Goal: Task Accomplishment & Management: Use online tool/utility

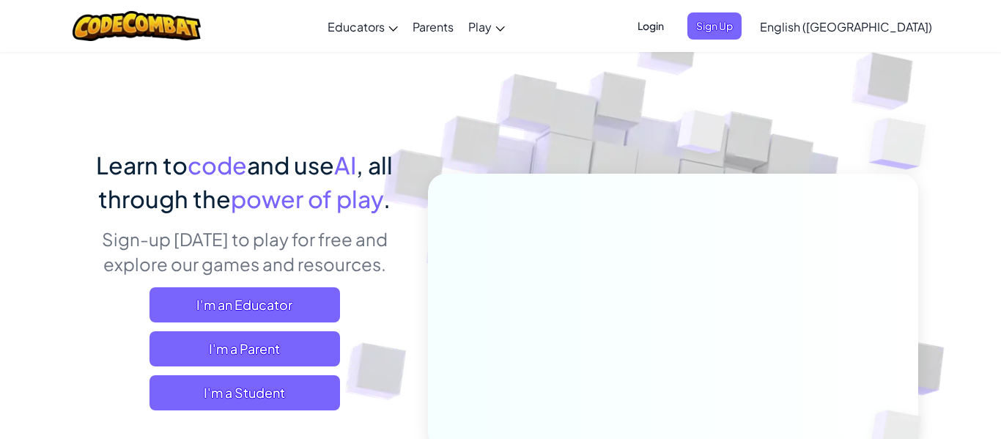
scroll to position [29, 0]
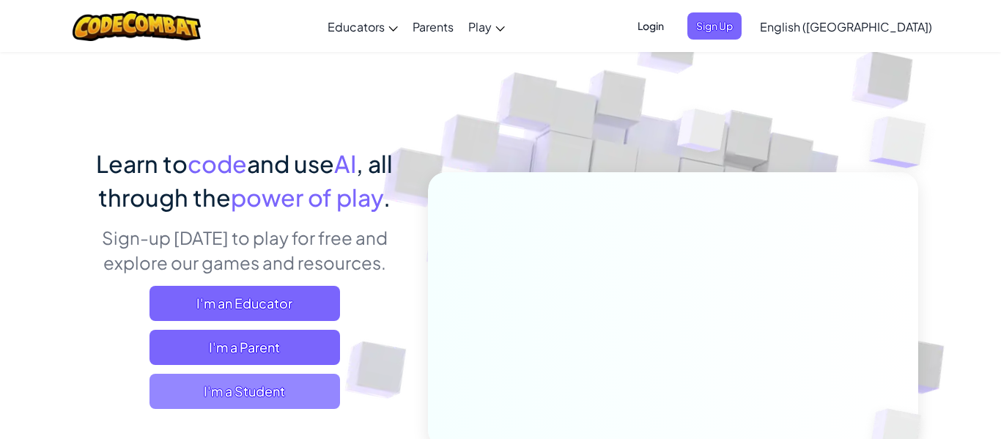
click at [232, 393] on span "I'm a Student" at bounding box center [244, 391] width 190 height 35
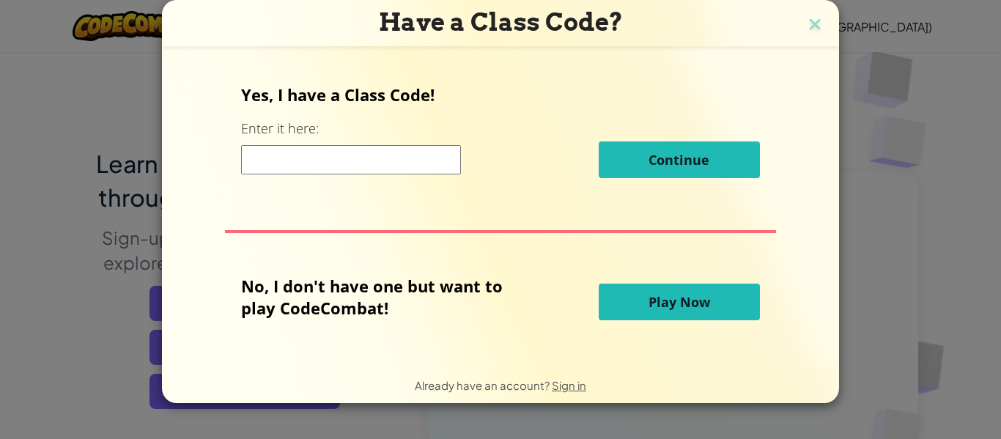
click at [352, 162] on input at bounding box center [351, 159] width 220 height 29
click at [704, 307] on span "Play Now" at bounding box center [679, 302] width 62 height 18
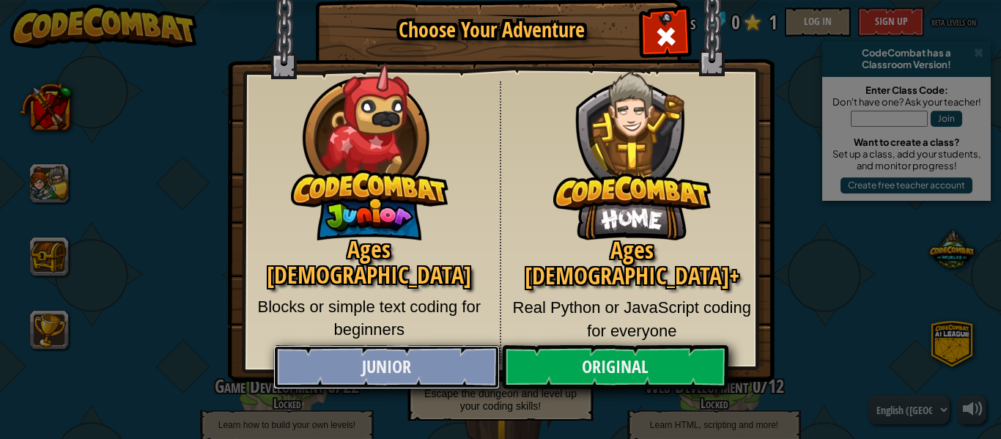
click at [371, 370] on link "Junior" at bounding box center [386, 367] width 226 height 44
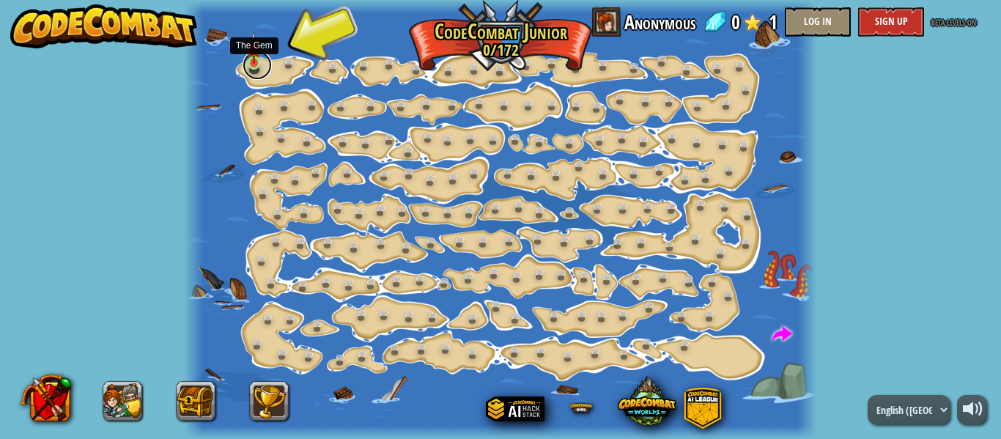
click at [259, 66] on link at bounding box center [257, 65] width 29 height 29
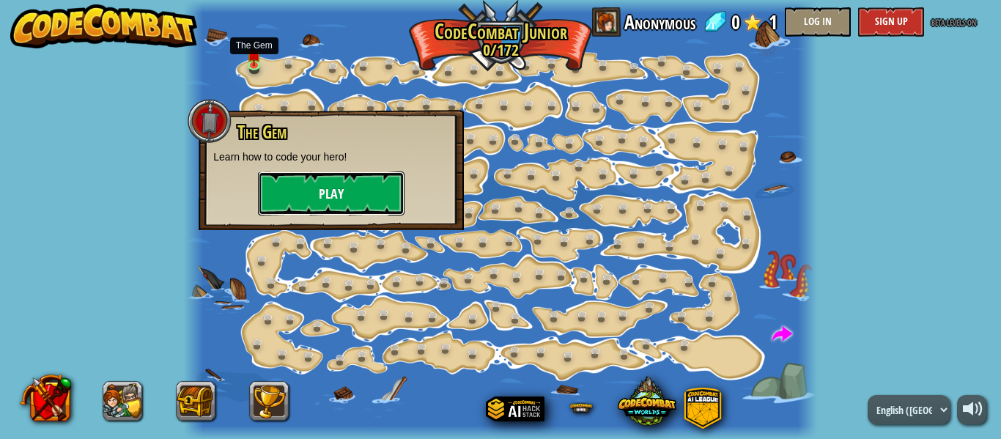
click at [324, 201] on button "Play" at bounding box center [331, 193] width 147 height 44
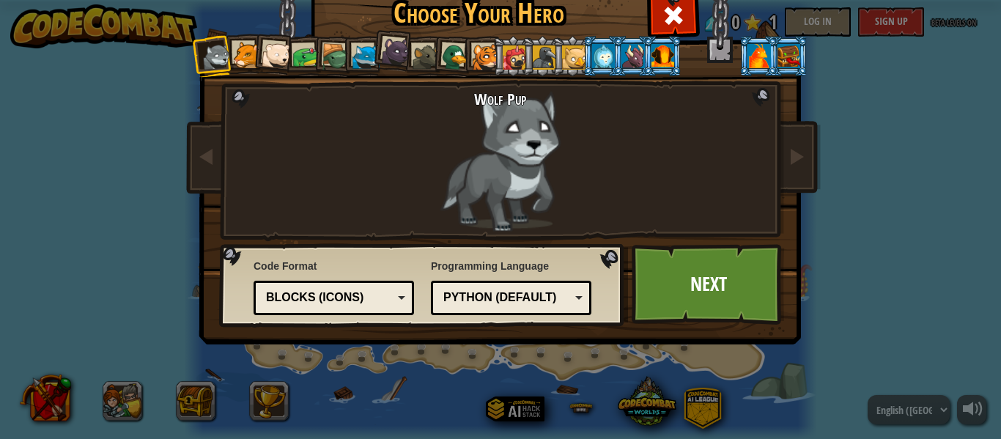
click at [238, 54] on div at bounding box center [246, 55] width 27 height 27
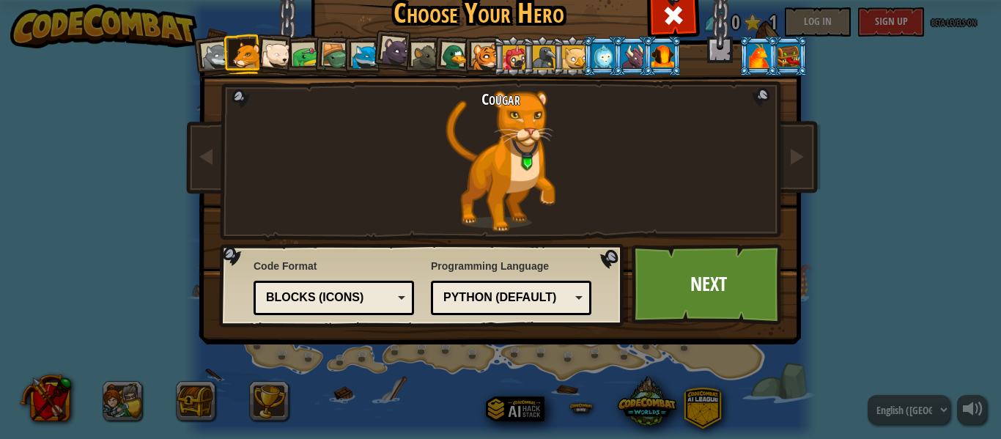
click at [273, 63] on div at bounding box center [276, 55] width 29 height 29
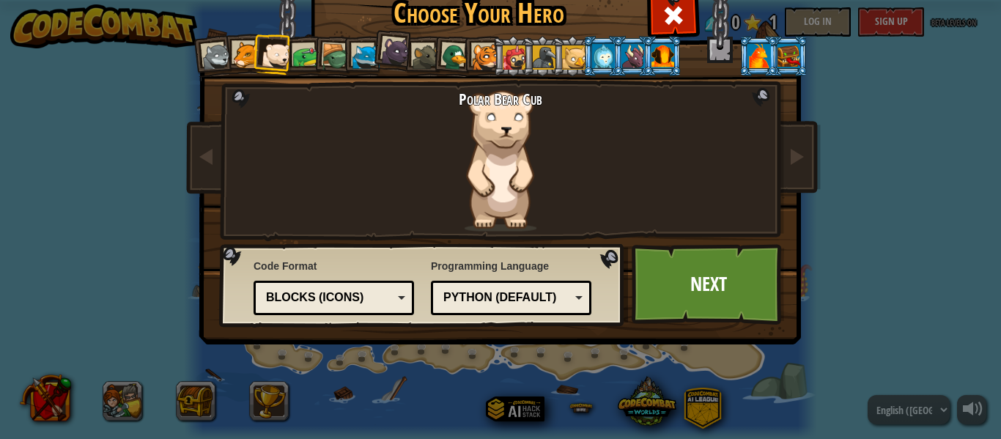
click at [659, 55] on div at bounding box center [662, 55] width 23 height 23
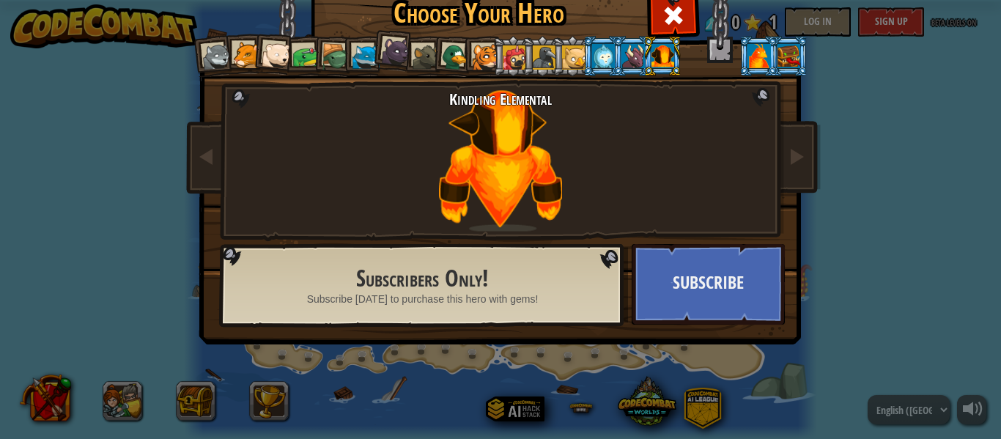
click at [490, 49] on div at bounding box center [485, 57] width 27 height 27
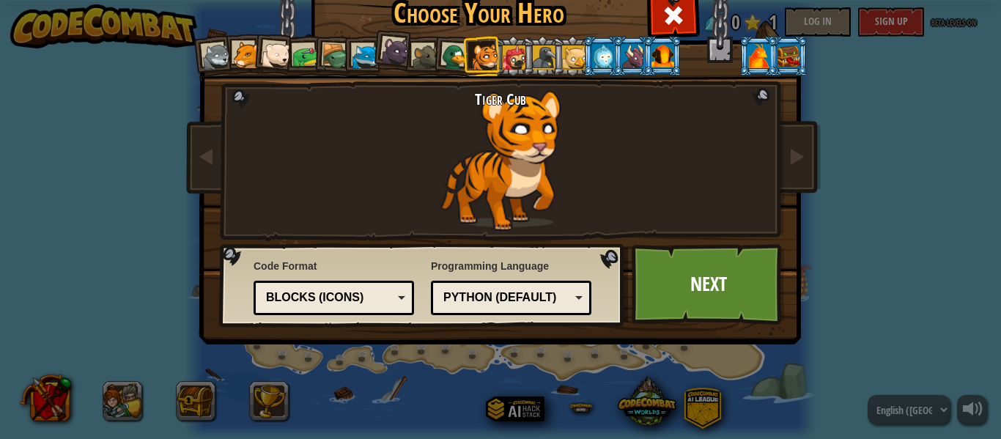
click at [533, 51] on div at bounding box center [544, 56] width 23 height 23
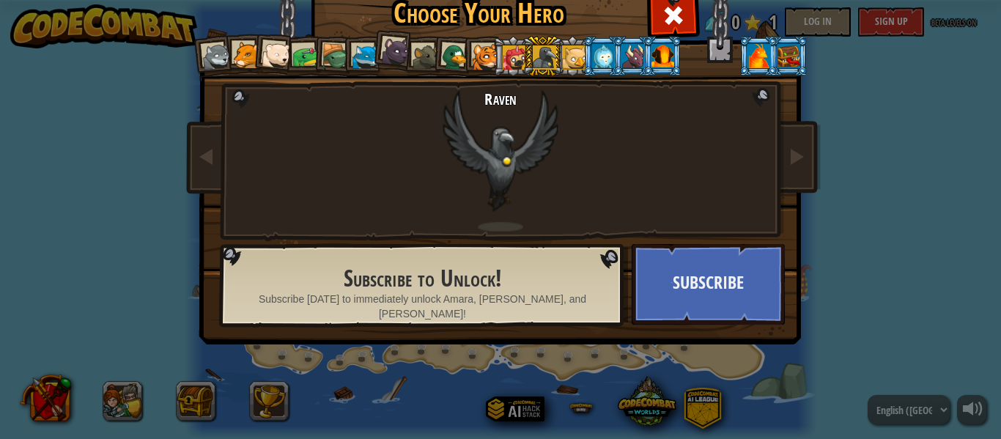
click at [610, 50] on div at bounding box center [603, 55] width 23 height 23
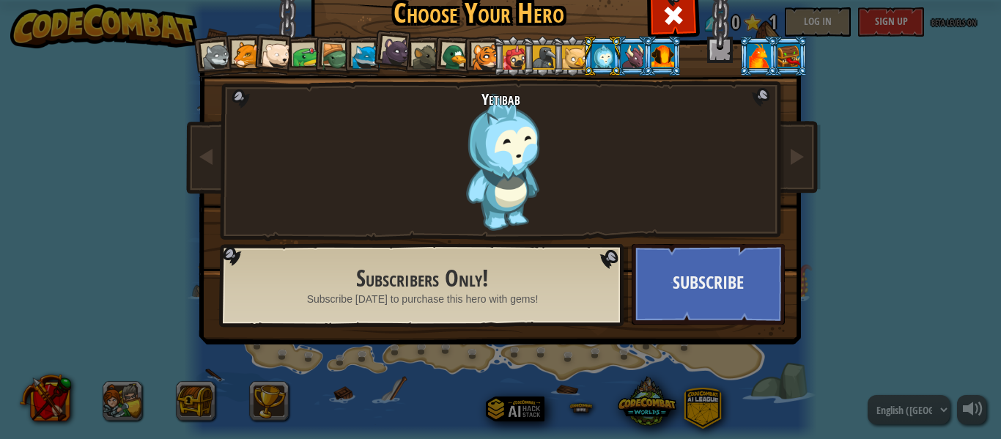
click at [533, 49] on div at bounding box center [544, 56] width 23 height 23
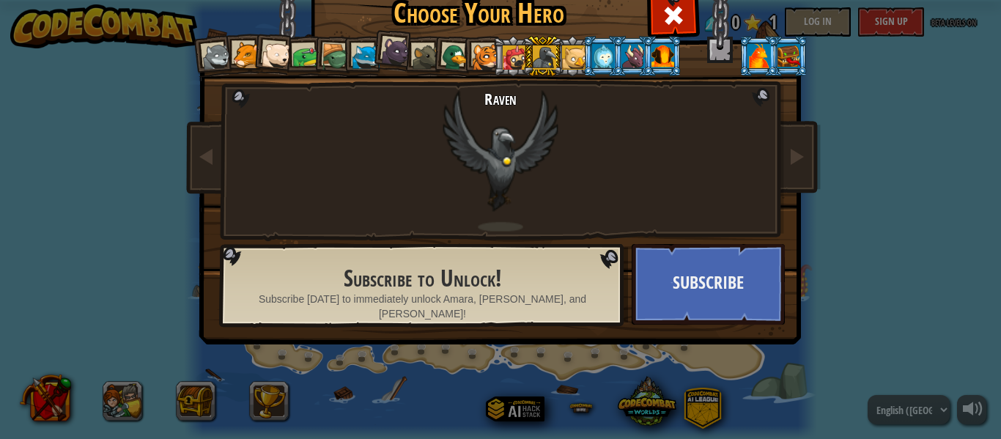
click at [459, 48] on div at bounding box center [455, 57] width 29 height 29
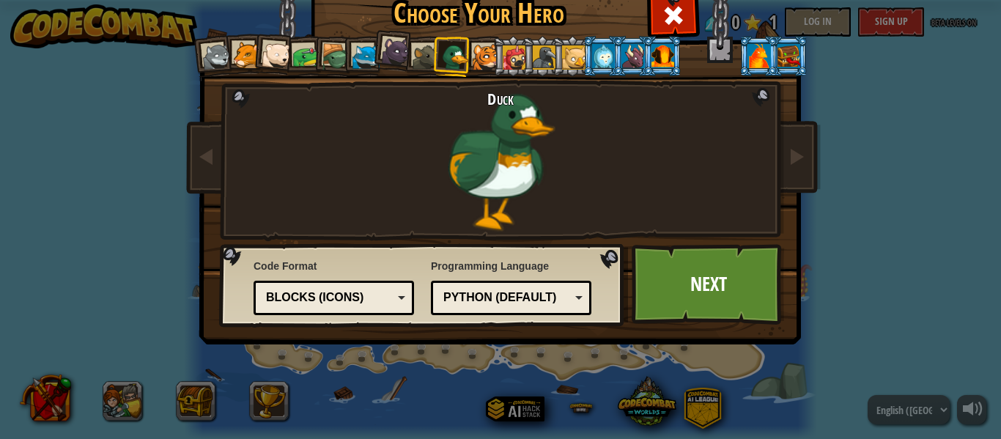
click at [482, 53] on div at bounding box center [485, 57] width 27 height 27
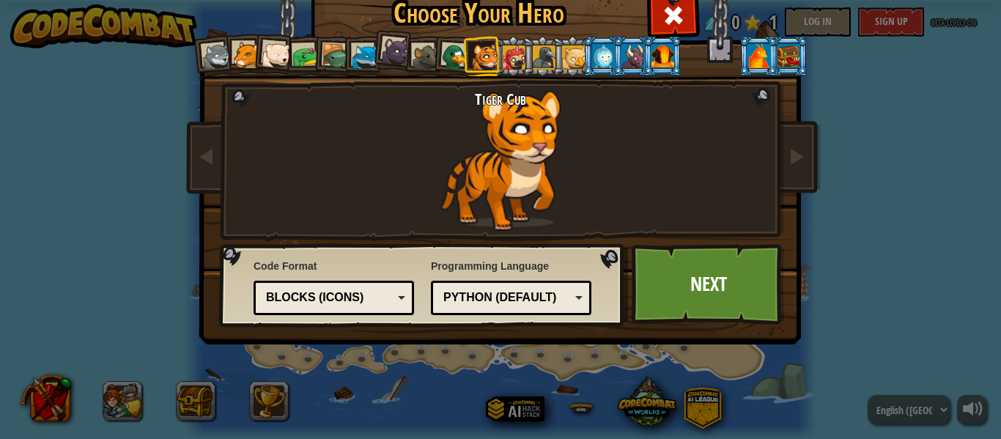
click at [514, 51] on div at bounding box center [514, 56] width 23 height 23
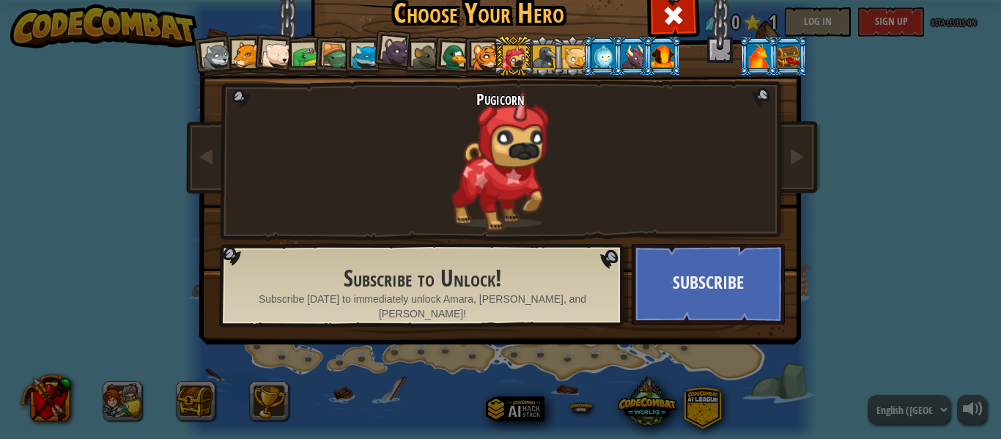
click at [489, 48] on div at bounding box center [485, 57] width 27 height 27
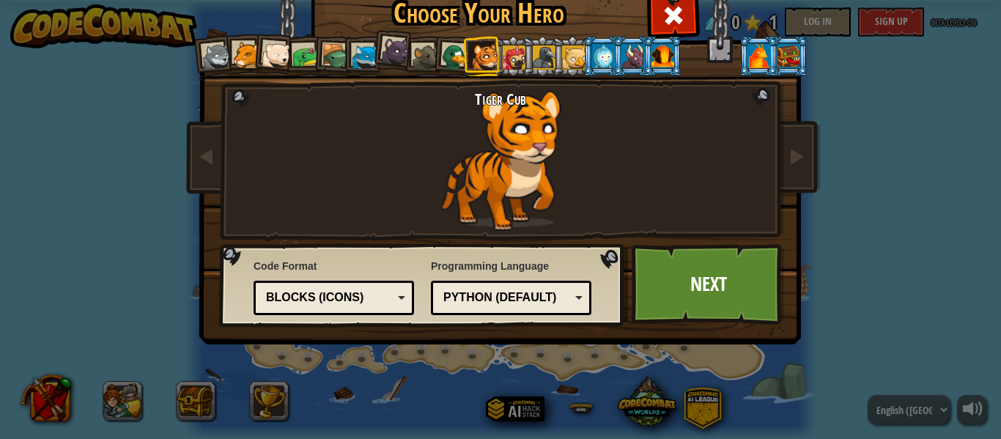
click at [374, 60] on li at bounding box center [392, 50] width 43 height 44
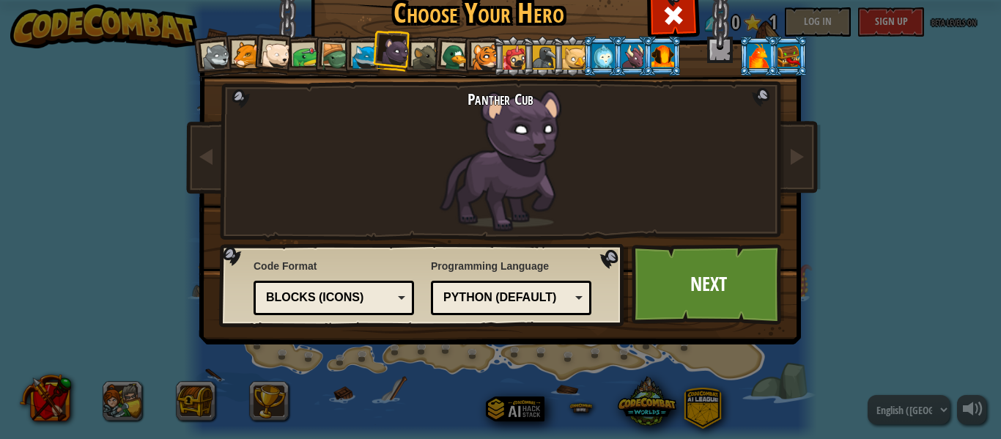
click at [343, 55] on li at bounding box center [363, 56] width 40 height 40
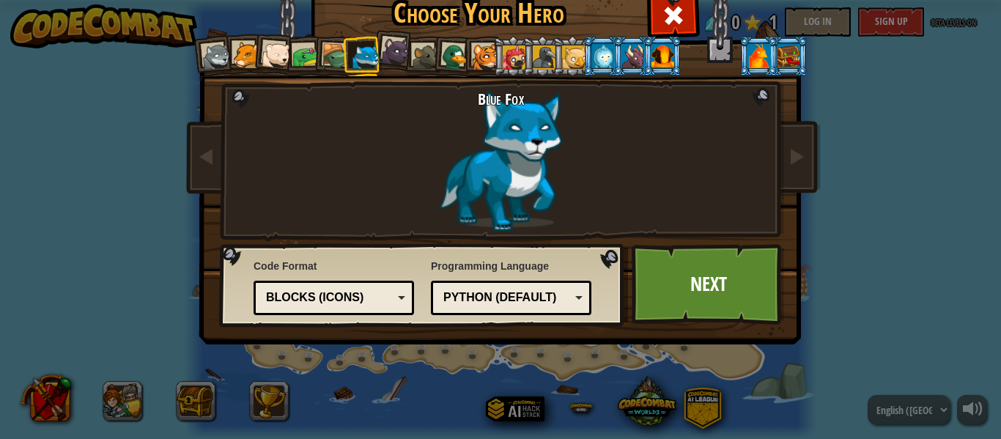
click at [391, 42] on div at bounding box center [395, 51] width 29 height 29
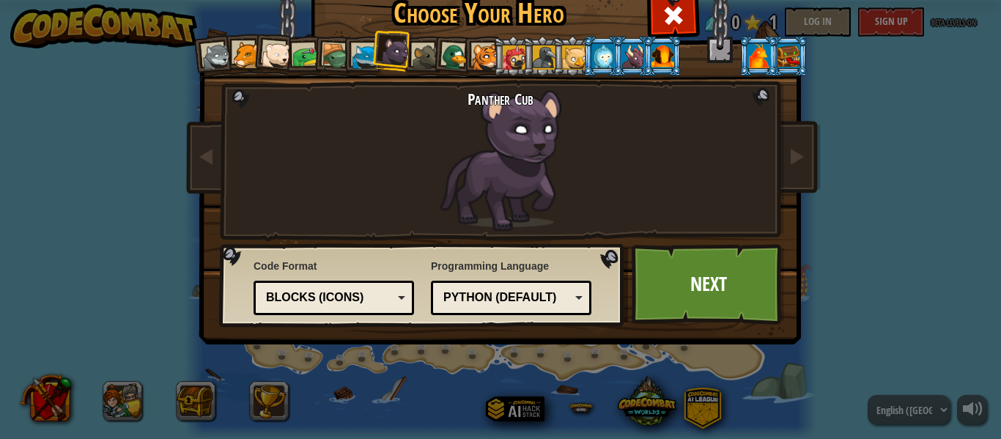
click at [459, 62] on div at bounding box center [455, 57] width 29 height 29
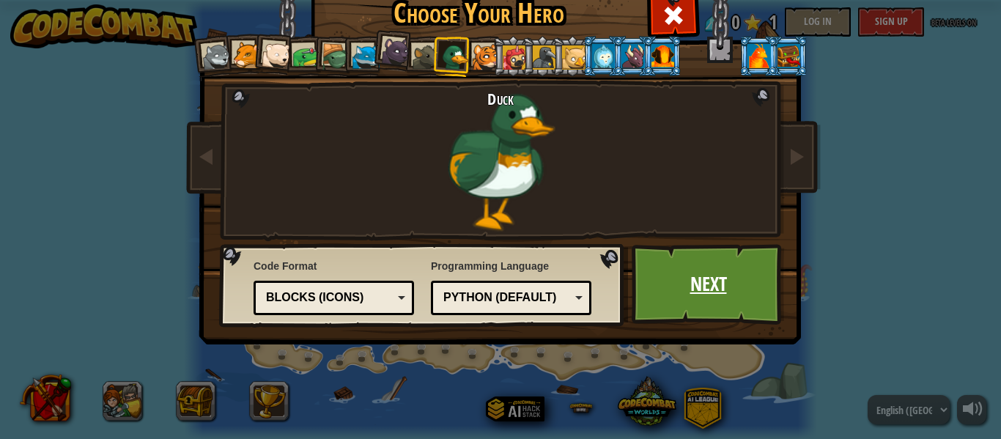
click at [663, 275] on link "Next" at bounding box center [708, 284] width 153 height 81
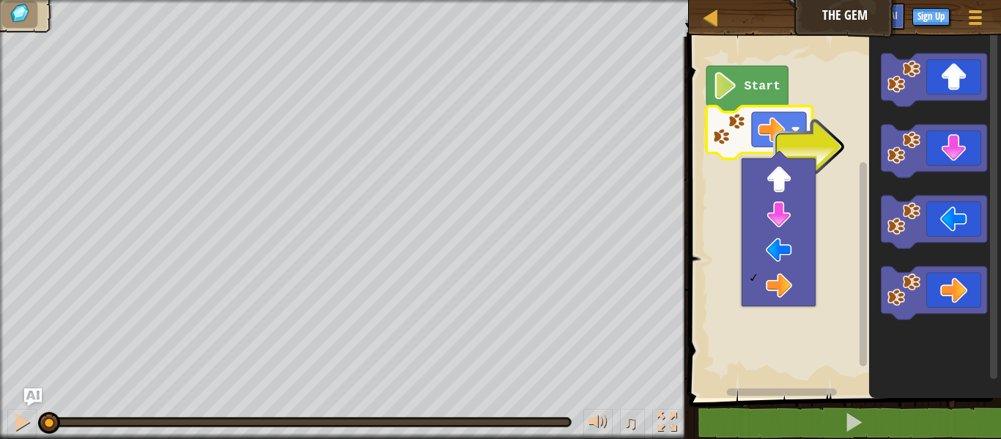
click at [732, 88] on image "Blockly Workspace" at bounding box center [725, 85] width 26 height 27
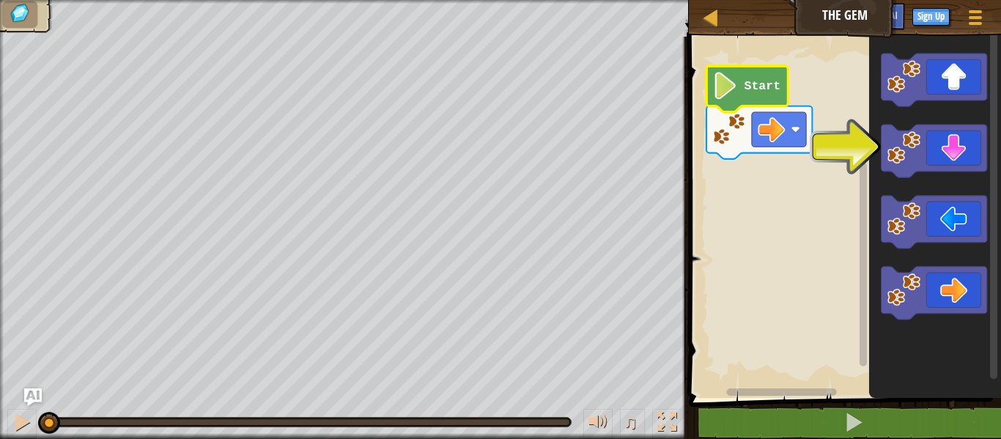
click at [722, 81] on image "Blockly Workspace" at bounding box center [725, 85] width 26 height 27
click at [783, 138] on image "Blockly Workspace" at bounding box center [771, 129] width 27 height 27
click at [834, 155] on rect "Blockly Workspace" at bounding box center [842, 213] width 317 height 369
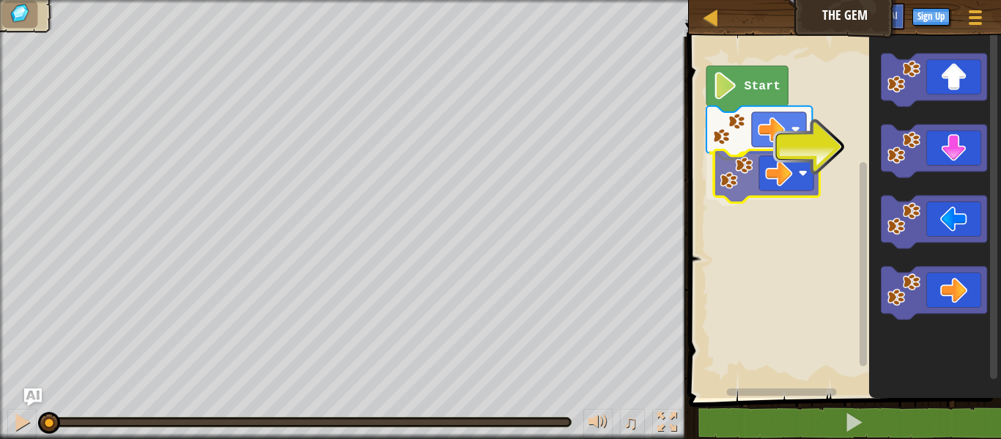
click at [778, 195] on div "Start" at bounding box center [842, 213] width 317 height 369
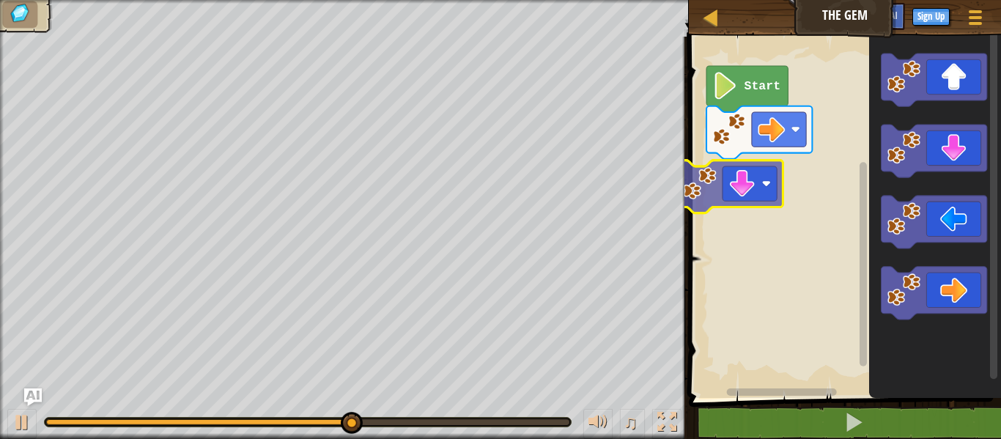
click at [755, 183] on div "Start" at bounding box center [842, 213] width 317 height 369
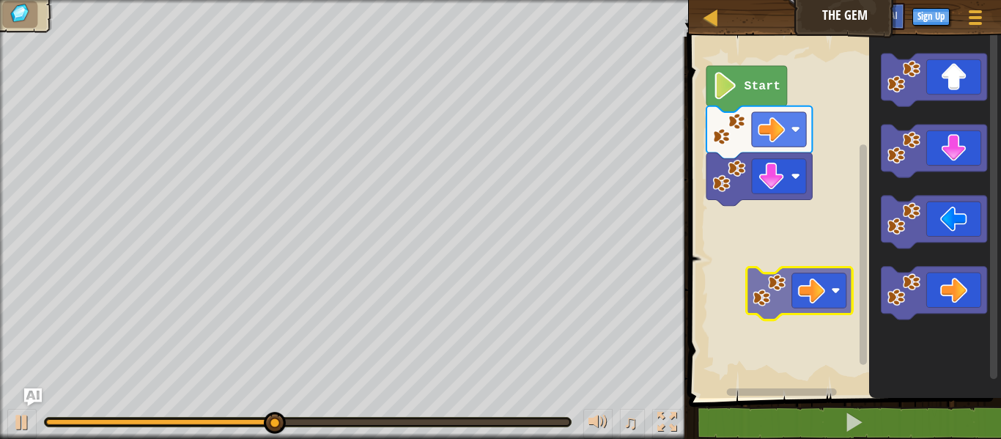
click at [796, 301] on div "Start" at bounding box center [842, 213] width 317 height 369
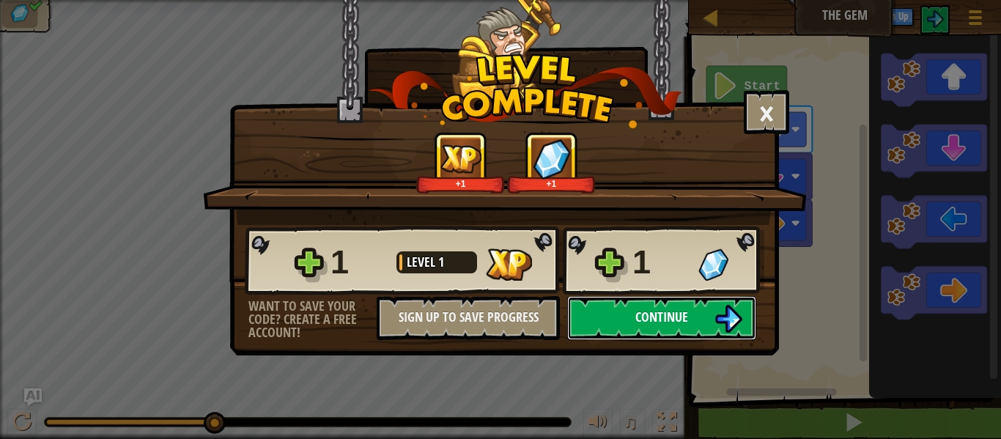
click at [644, 317] on span "Continue" at bounding box center [661, 317] width 53 height 18
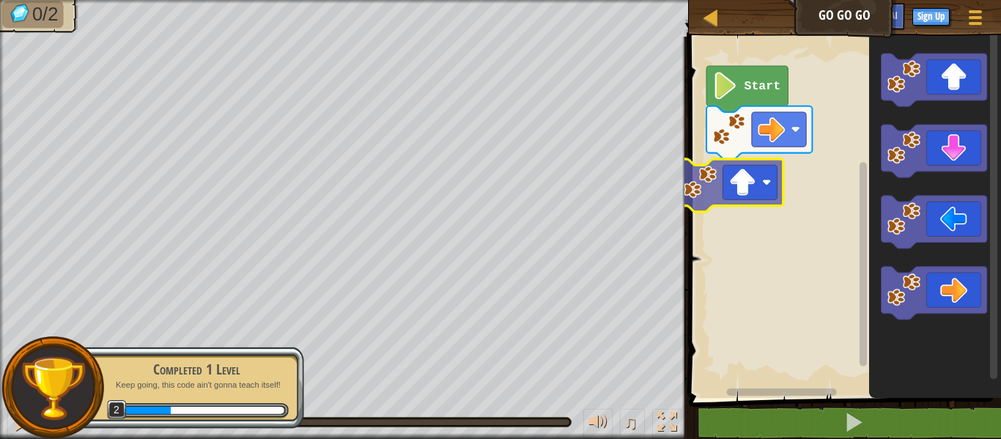
click at [713, 182] on div "Start" at bounding box center [842, 213] width 317 height 369
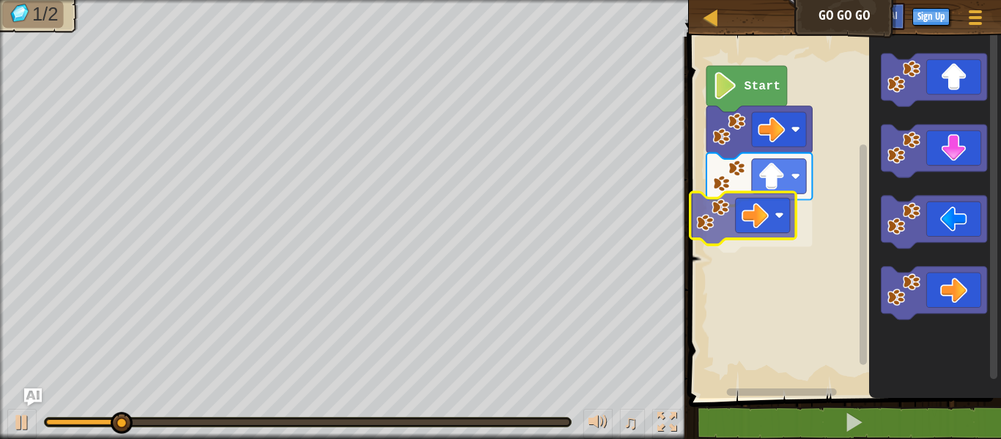
click at [713, 235] on div "Start" at bounding box center [842, 213] width 317 height 369
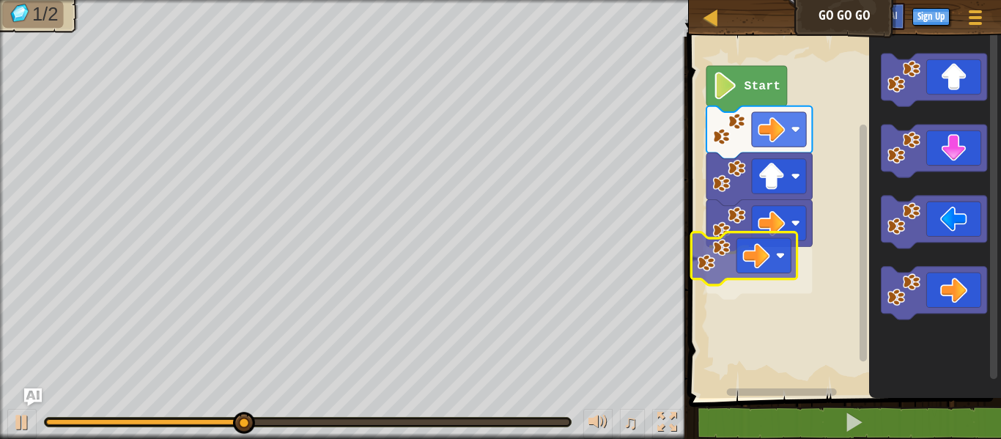
click at [711, 283] on div "Start" at bounding box center [842, 213] width 317 height 369
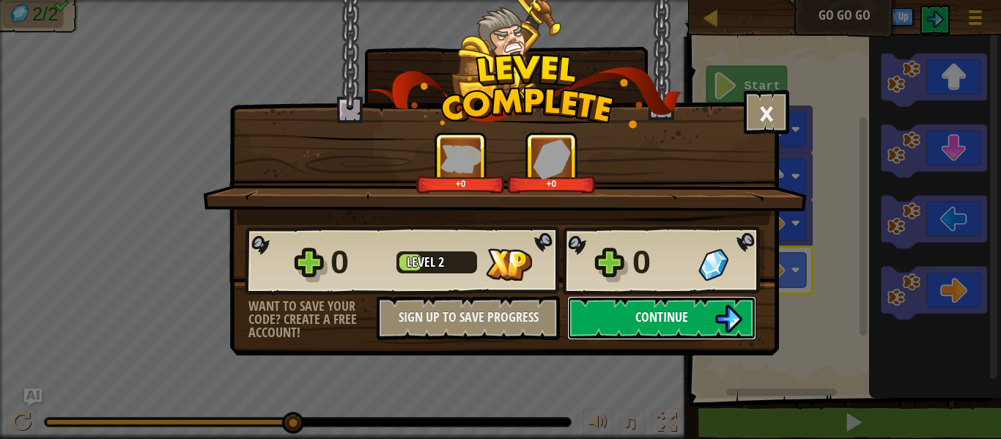
click at [691, 317] on button "Continue" at bounding box center [661, 318] width 189 height 44
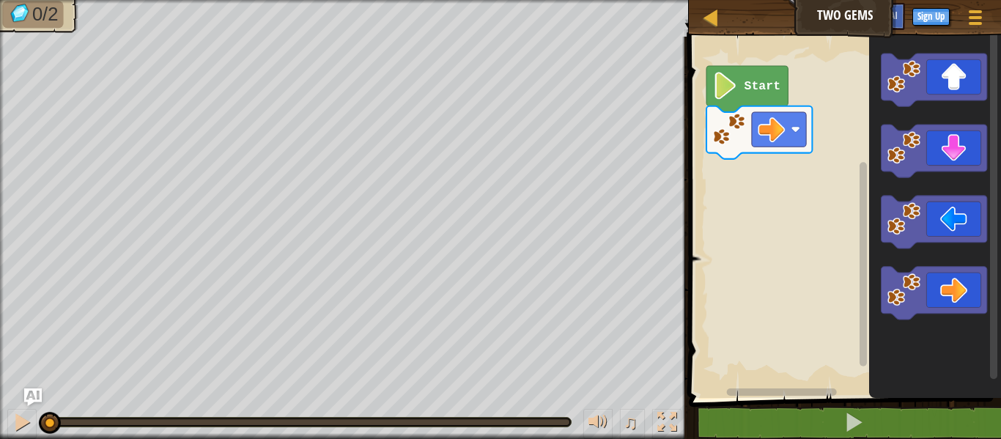
click at [947, 180] on icon "Blockly Workspace" at bounding box center [935, 213] width 132 height 369
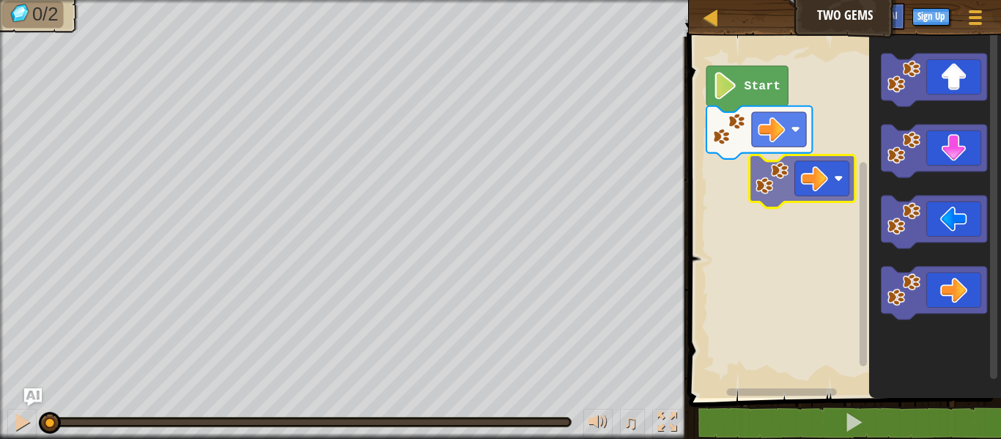
click at [815, 178] on div "Start" at bounding box center [842, 213] width 317 height 369
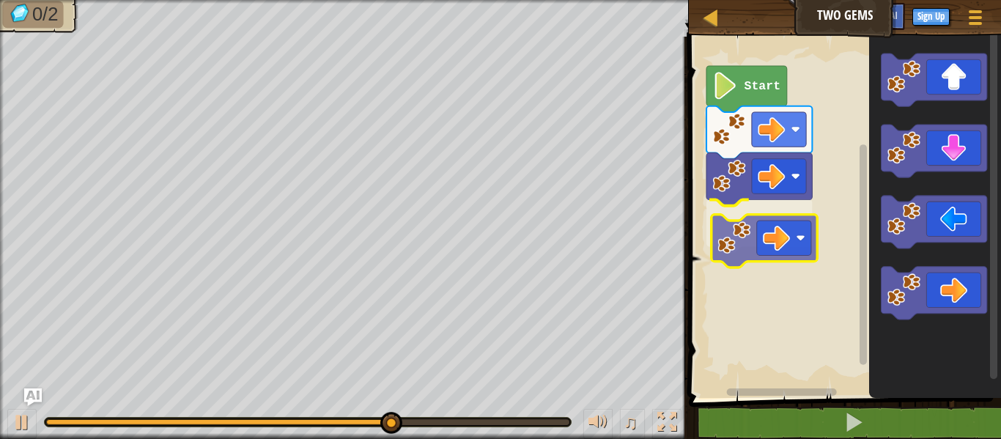
click at [789, 260] on div "Start" at bounding box center [842, 213] width 317 height 369
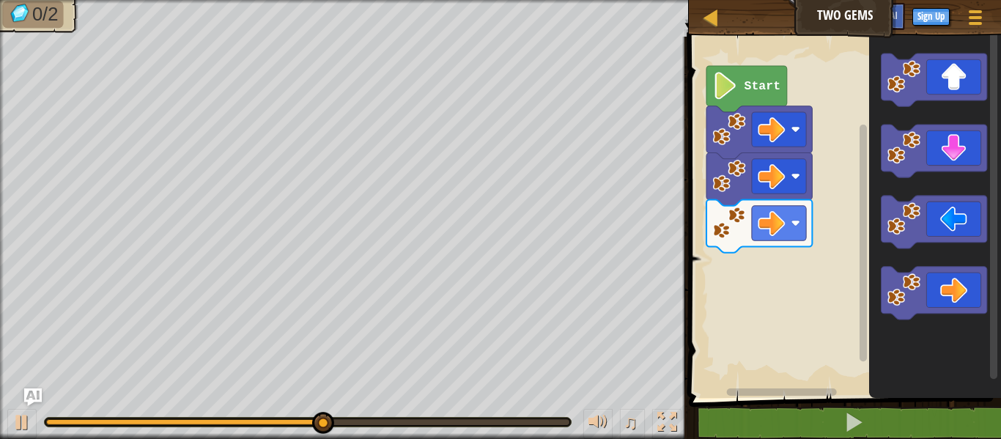
click at [745, 284] on div "Start" at bounding box center [842, 213] width 317 height 369
click at [721, 308] on div "Start" at bounding box center [842, 213] width 317 height 369
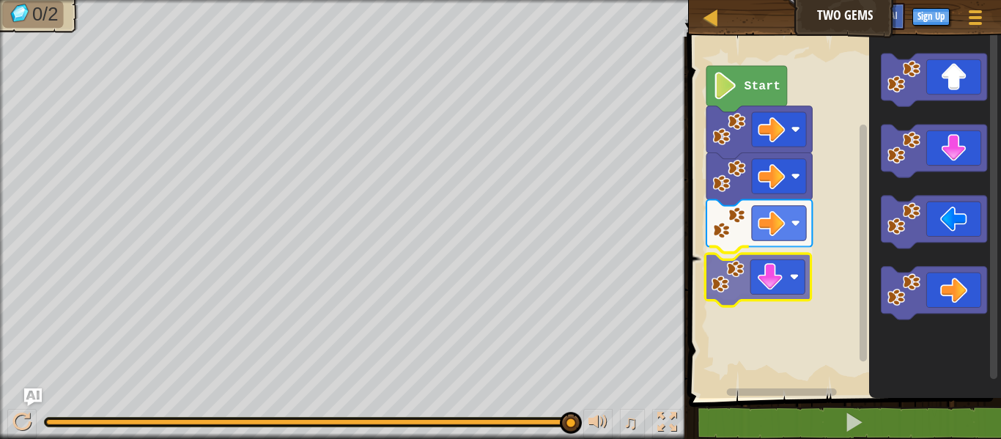
click at [746, 267] on div "Start" at bounding box center [842, 213] width 317 height 369
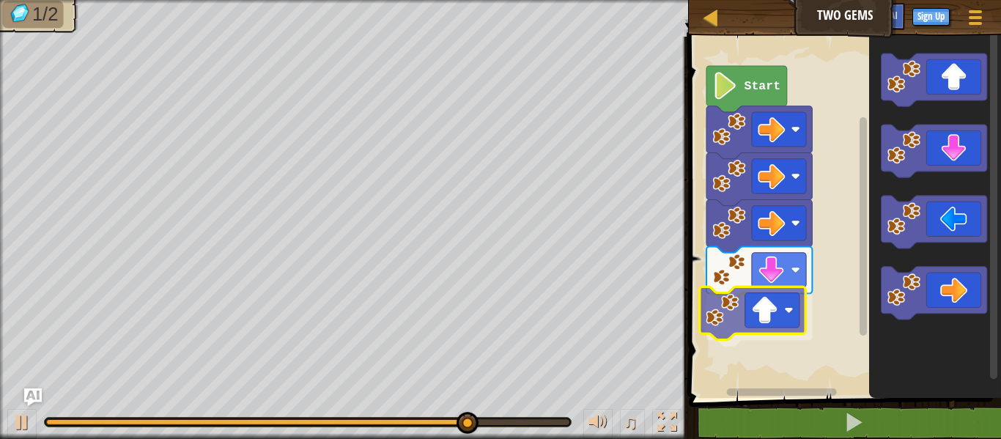
click at [736, 328] on div "Start" at bounding box center [842, 213] width 317 height 369
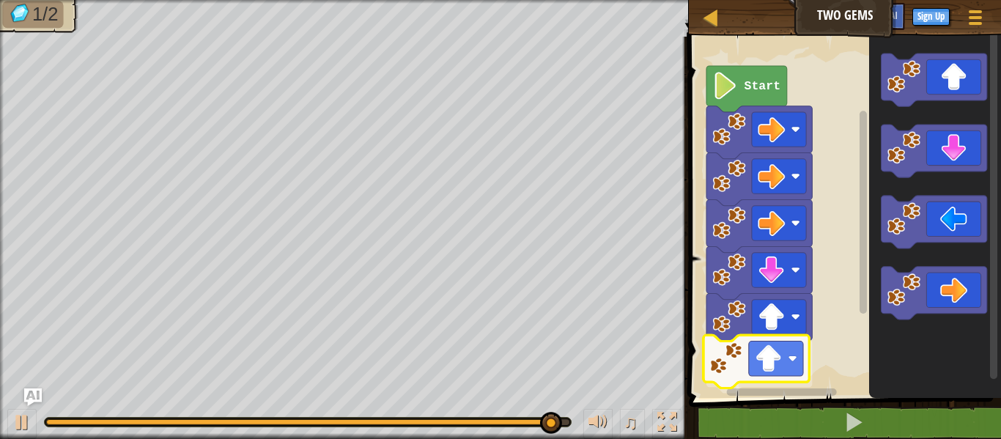
click at [756, 342] on div "Start" at bounding box center [842, 213] width 317 height 369
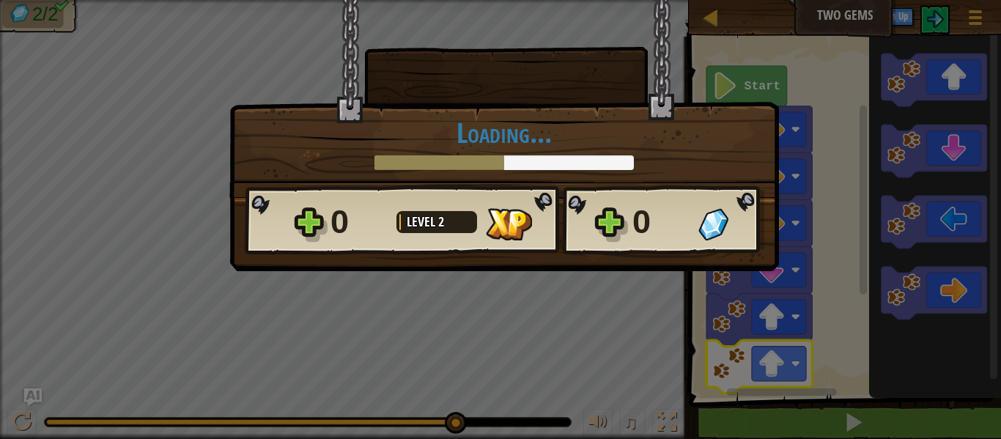
click at [676, 421] on div "× How fun was this level? Loading... Reticulating Splines... Loading... 0 Level…" at bounding box center [500, 219] width 1001 height 439
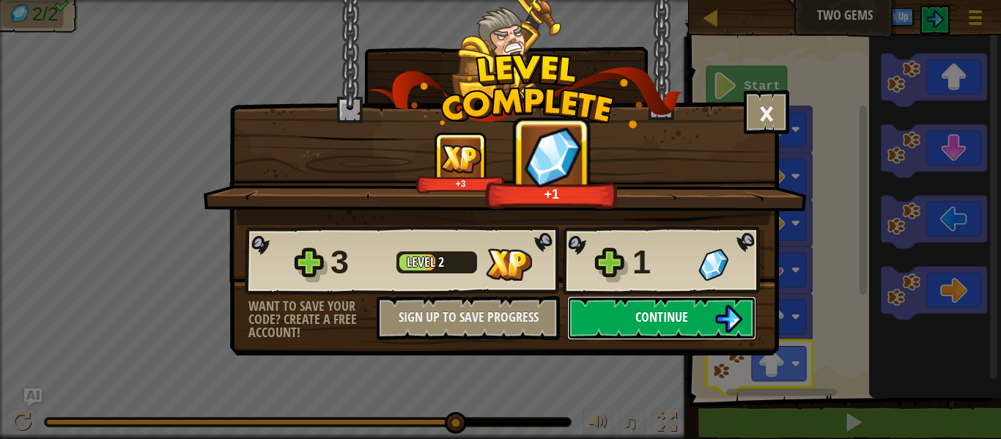
click at [598, 323] on button "Continue" at bounding box center [661, 318] width 189 height 44
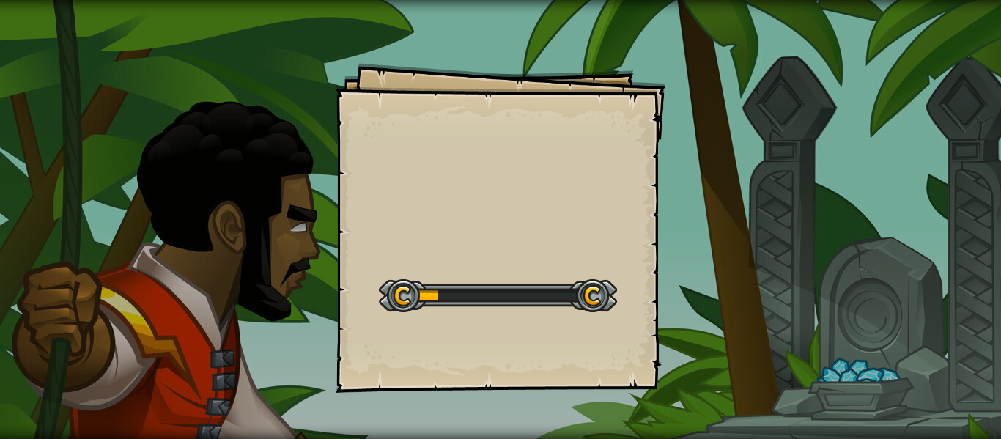
click at [638, 394] on div "Goals Start Level Error loading from server. Try refreshing the page. You'll ne…" at bounding box center [500, 219] width 1001 height 439
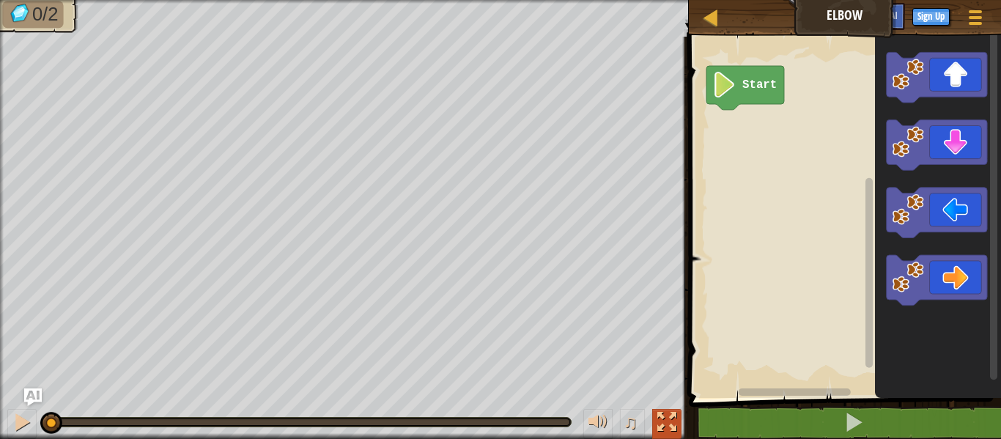
click at [662, 425] on div at bounding box center [666, 422] width 19 height 19
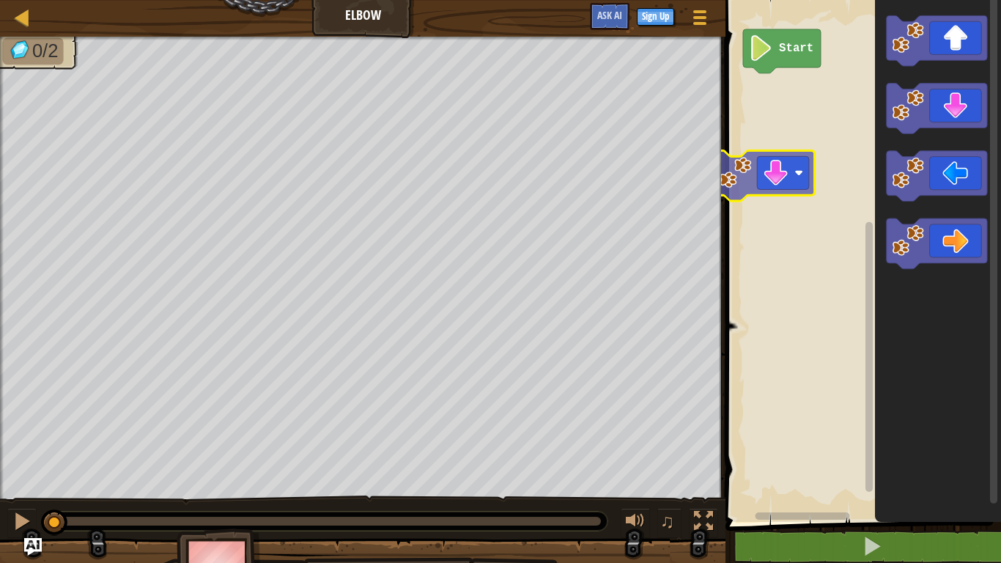
click at [772, 180] on div "Start" at bounding box center [861, 257] width 280 height 529
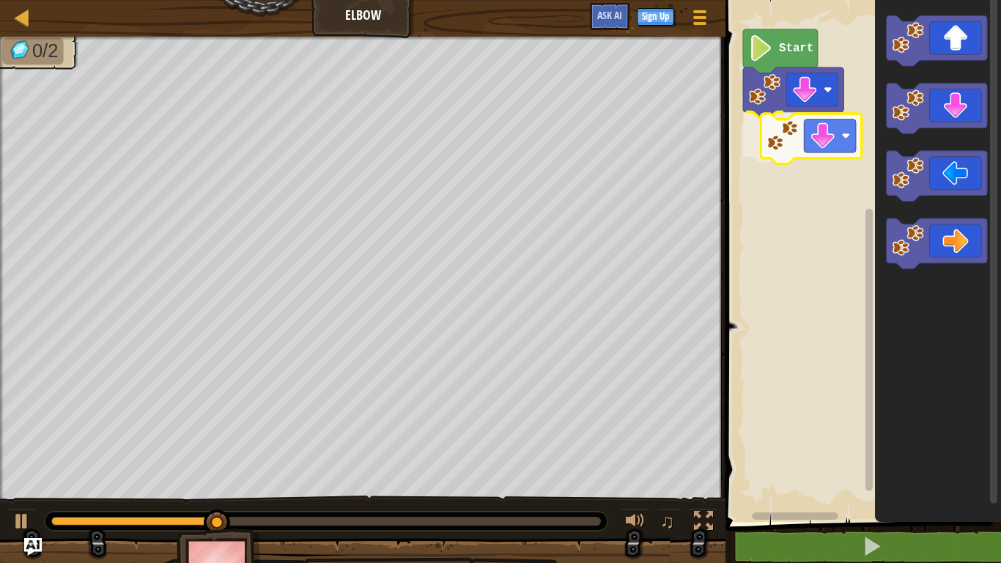
click at [836, 143] on div "Start" at bounding box center [861, 257] width 280 height 529
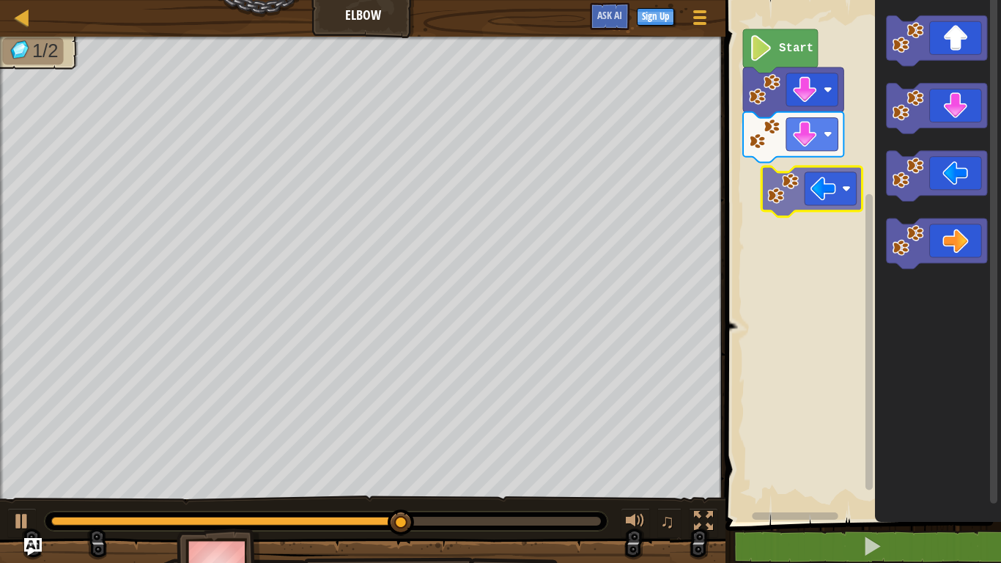
click at [806, 197] on div "Start" at bounding box center [861, 257] width 280 height 529
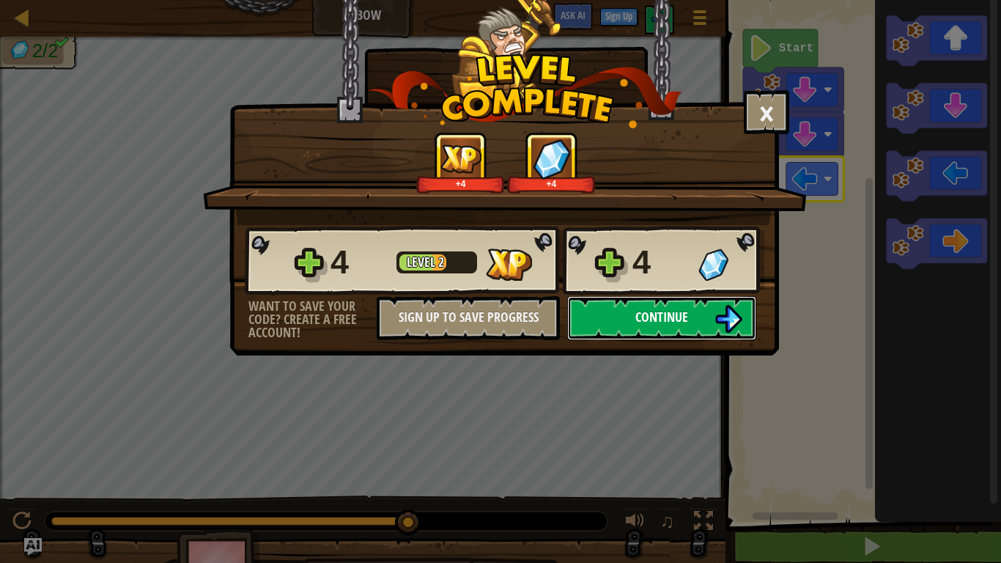
click at [679, 319] on span "Continue" at bounding box center [661, 317] width 53 height 18
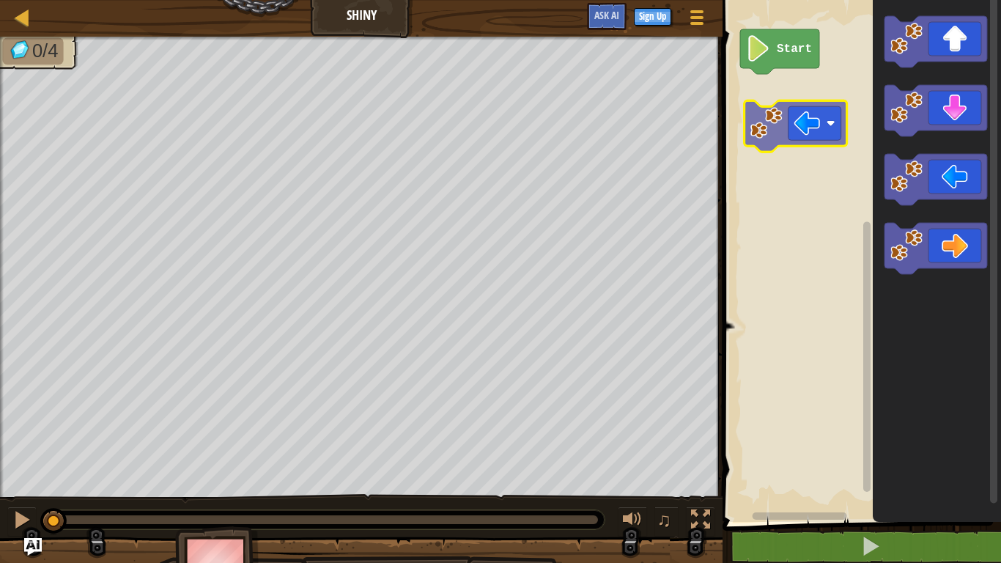
click at [772, 122] on div "Start" at bounding box center [859, 257] width 283 height 529
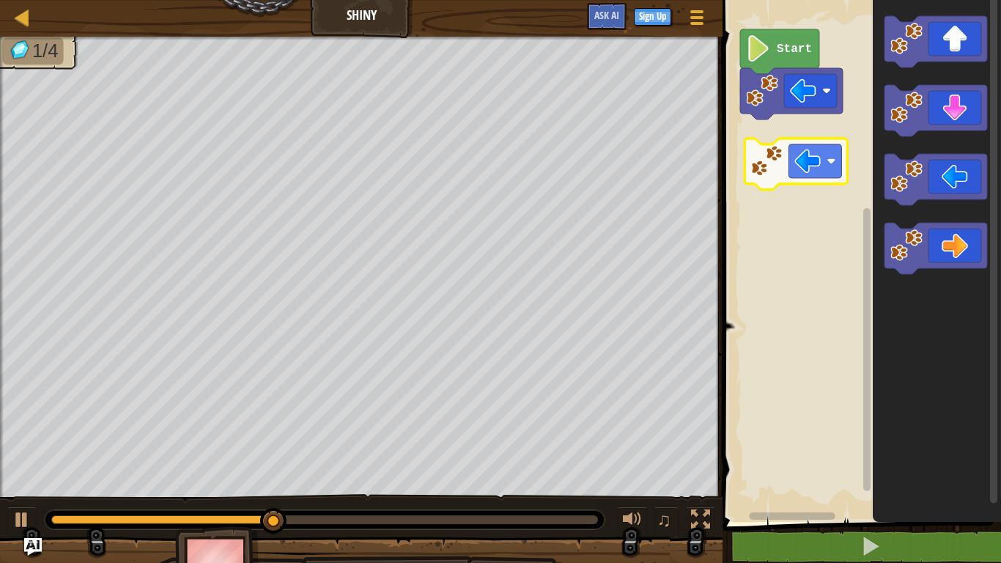
click at [807, 168] on div "Start" at bounding box center [859, 257] width 283 height 529
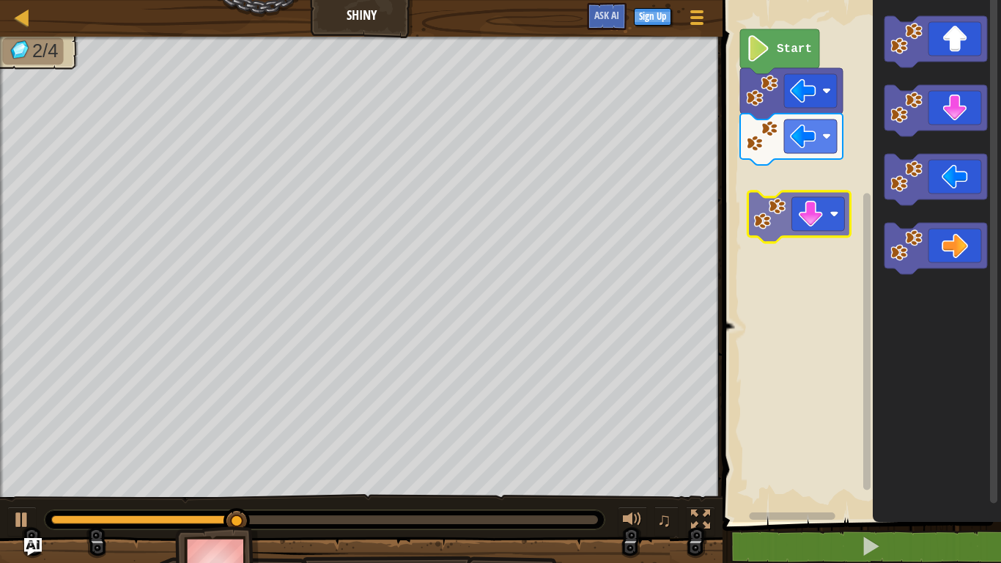
click at [794, 208] on div "Start" at bounding box center [859, 257] width 283 height 529
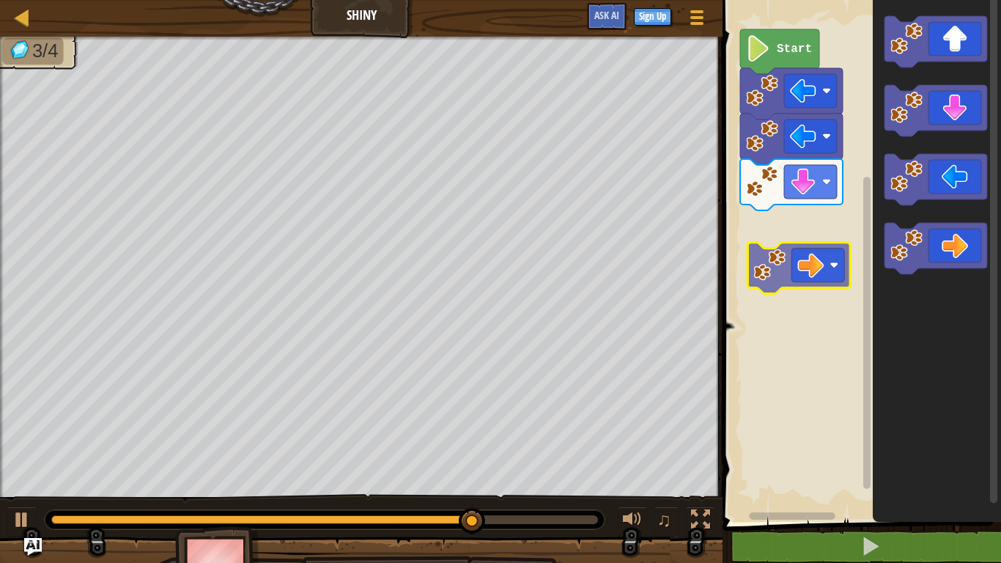
click at [795, 245] on div "Start" at bounding box center [859, 257] width 283 height 529
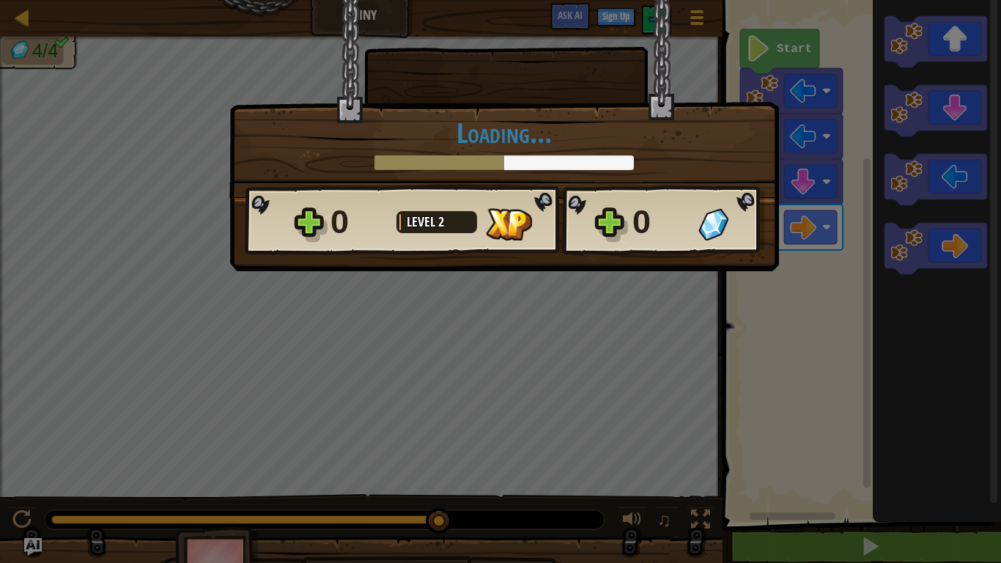
drag, startPoint x: 931, startPoint y: 240, endPoint x: 870, endPoint y: 265, distance: 66.4
click at [870, 265] on div "× How fun was this level? Loading... Reticulating Splines... Loading... 0 Level…" at bounding box center [500, 281] width 1001 height 563
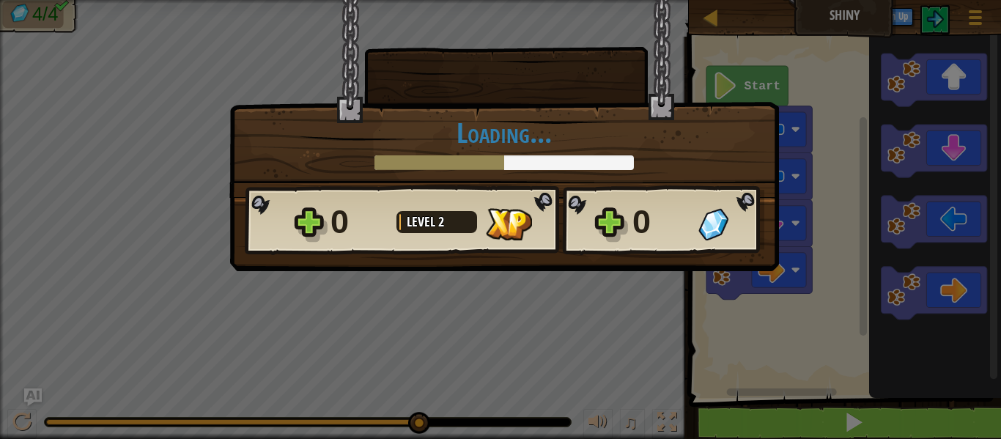
click at [632, 125] on h1 "Loading..." at bounding box center [504, 132] width 519 height 31
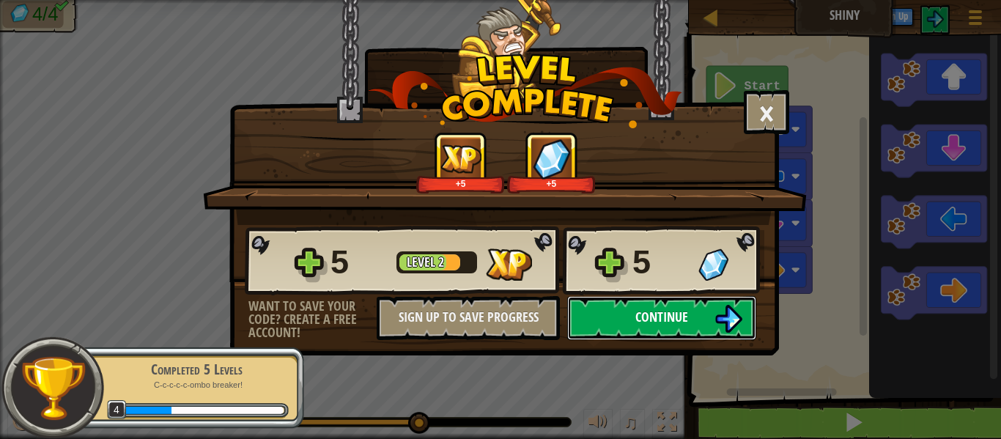
click at [730, 303] on button "Continue" at bounding box center [661, 318] width 189 height 44
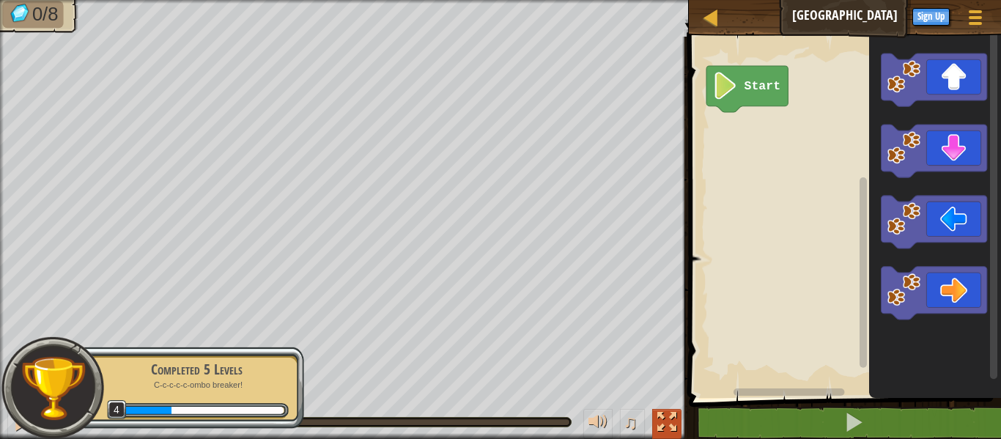
click at [668, 432] on div at bounding box center [666, 422] width 19 height 19
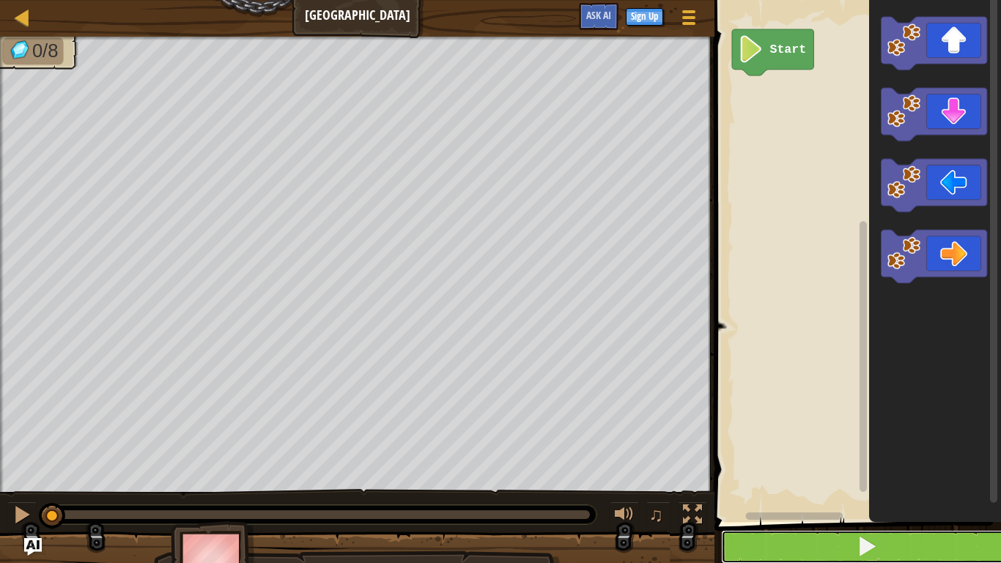
click at [783, 438] on button at bounding box center [866, 547] width 291 height 34
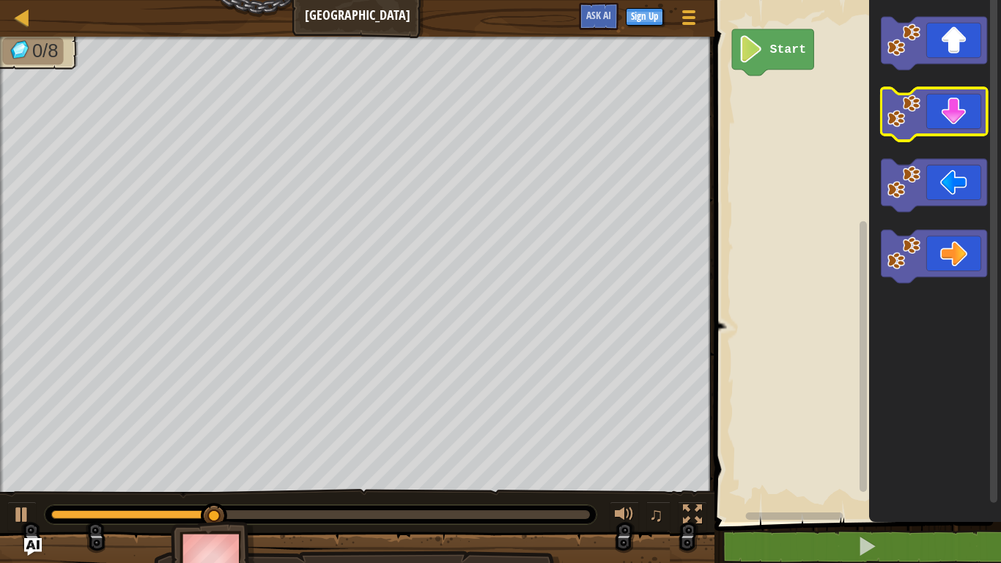
click at [920, 138] on rect "Blockly Workspace" at bounding box center [934, 114] width 106 height 53
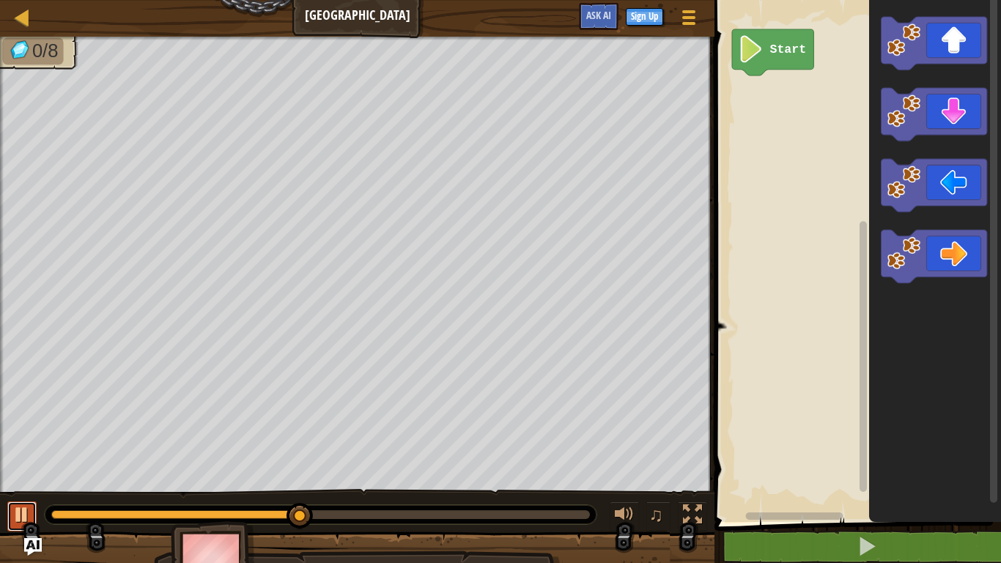
click at [21, 438] on div at bounding box center [21, 514] width 19 height 19
click at [39, 438] on div "0/8 ♫ Duck" at bounding box center [500, 314] width 1001 height 555
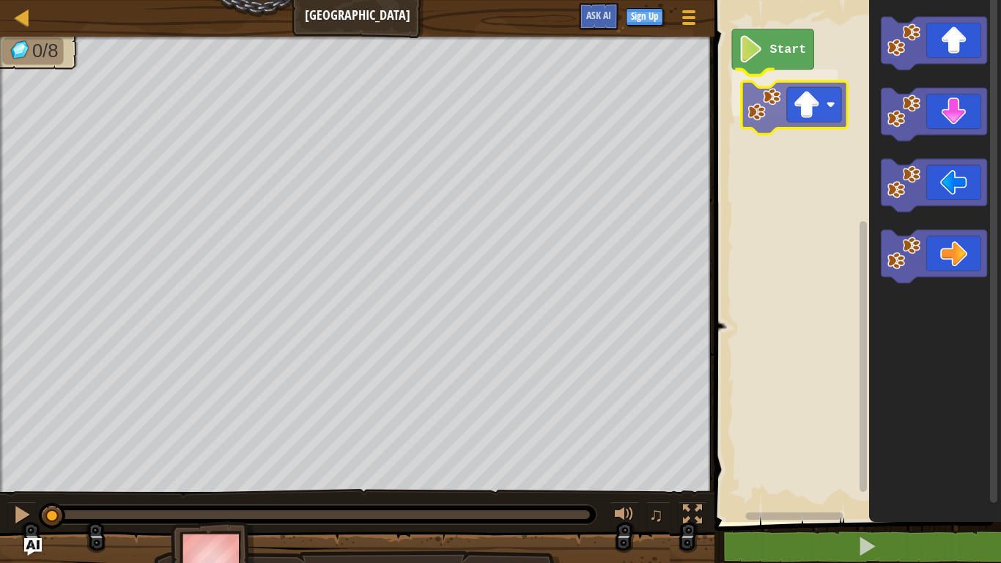
click at [763, 119] on div "Start" at bounding box center [855, 257] width 291 height 529
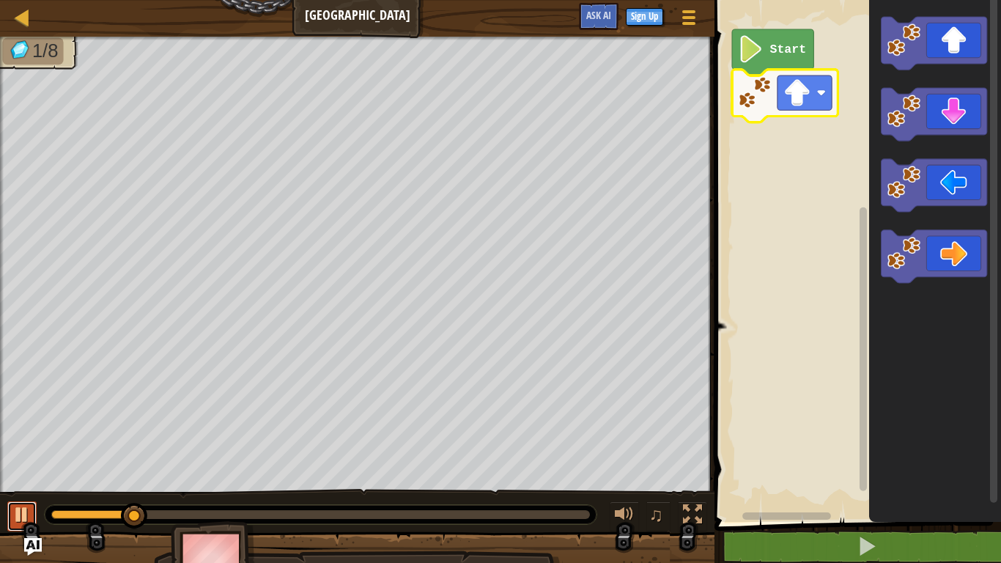
click at [20, 438] on div at bounding box center [21, 514] width 19 height 19
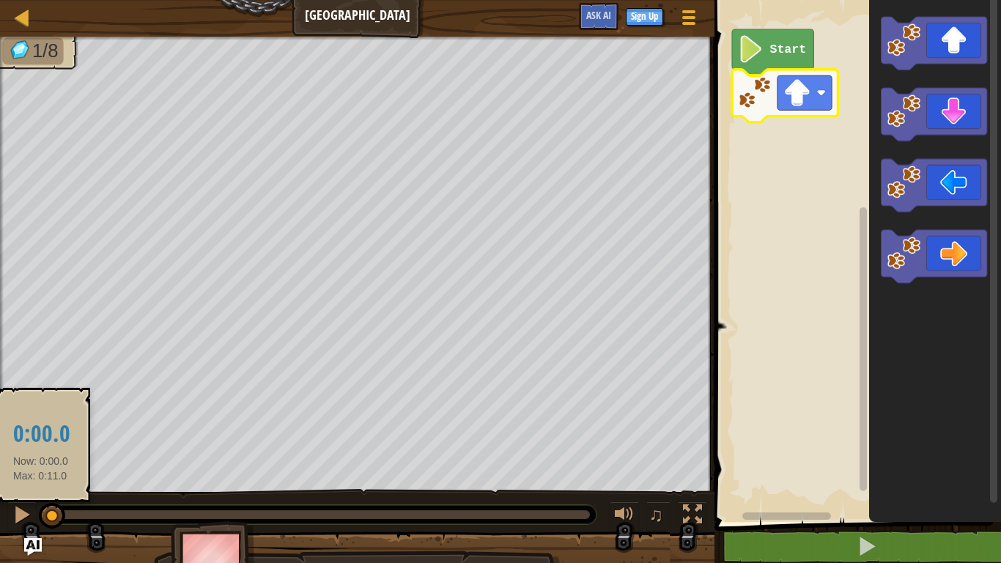
drag, startPoint x: 141, startPoint y: 513, endPoint x: 41, endPoint y: 506, distance: 100.6
click at [41, 438] on div at bounding box center [52, 516] width 26 height 26
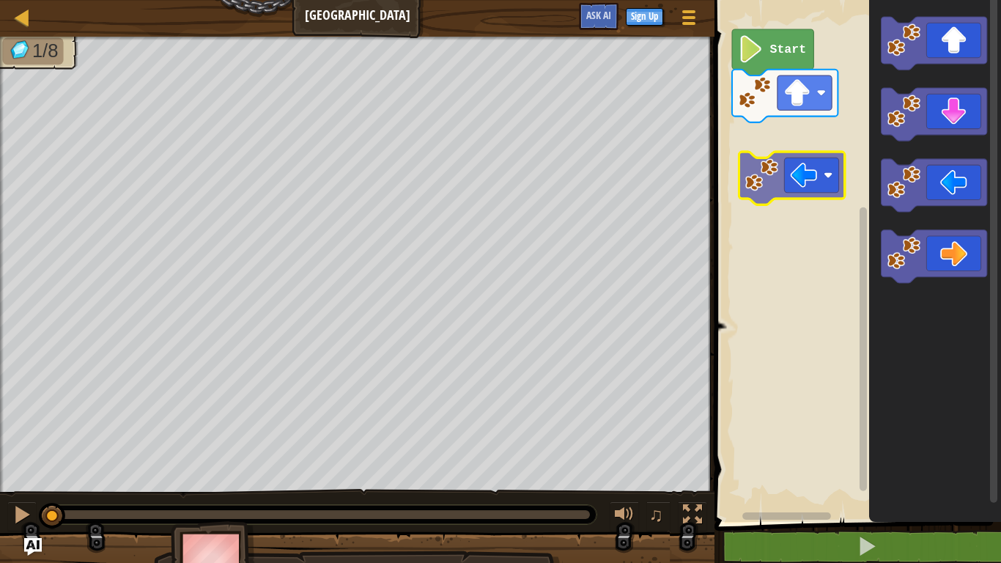
click at [794, 162] on div "Start" at bounding box center [855, 257] width 291 height 529
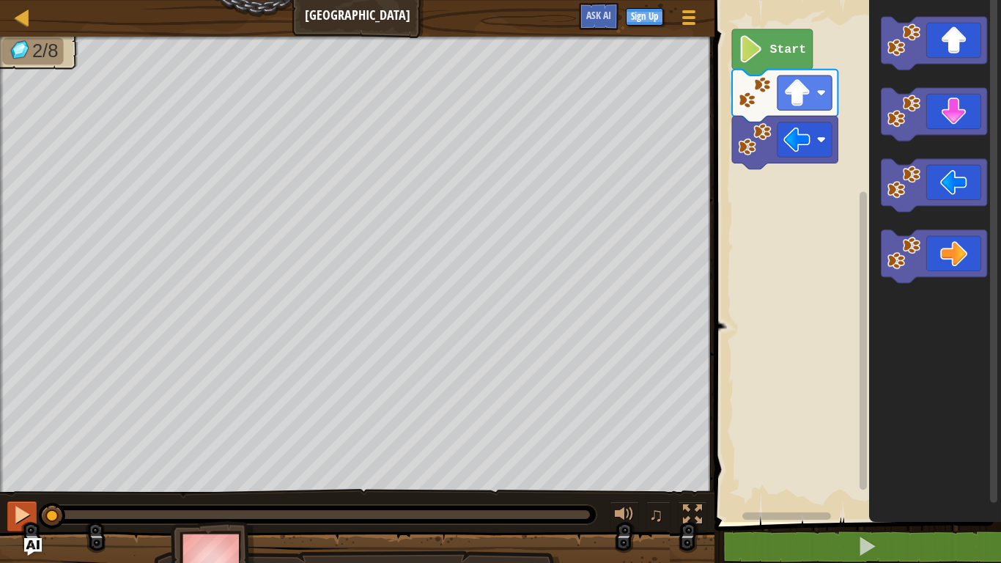
drag, startPoint x: 89, startPoint y: 513, endPoint x: 23, endPoint y: 511, distance: 66.0
click at [23, 438] on div "♫" at bounding box center [357, 511] width 714 height 44
click at [23, 438] on div at bounding box center [21, 514] width 19 height 19
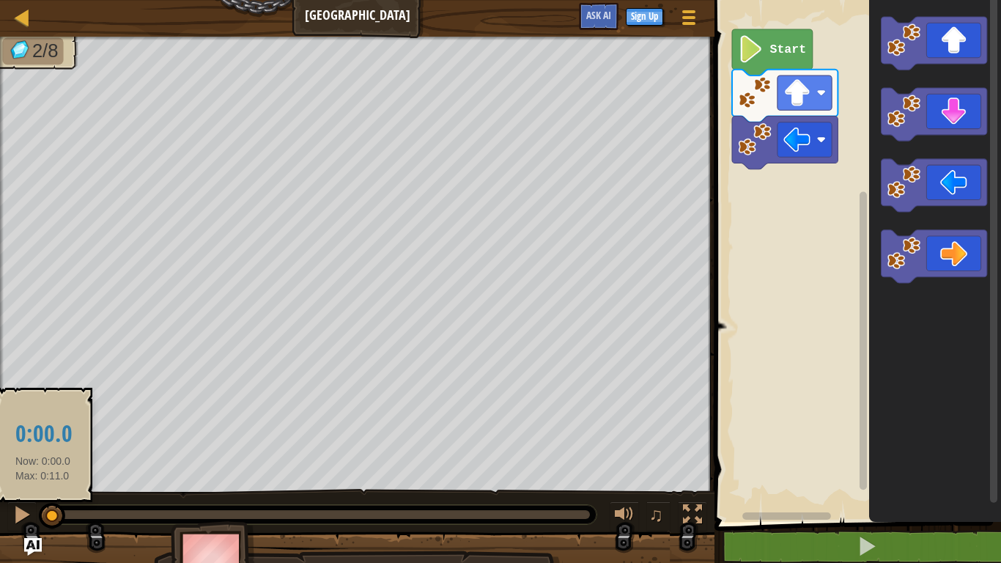
drag, startPoint x: 81, startPoint y: 508, endPoint x: 43, endPoint y: 503, distance: 37.7
click at [43, 438] on div at bounding box center [52, 516] width 26 height 26
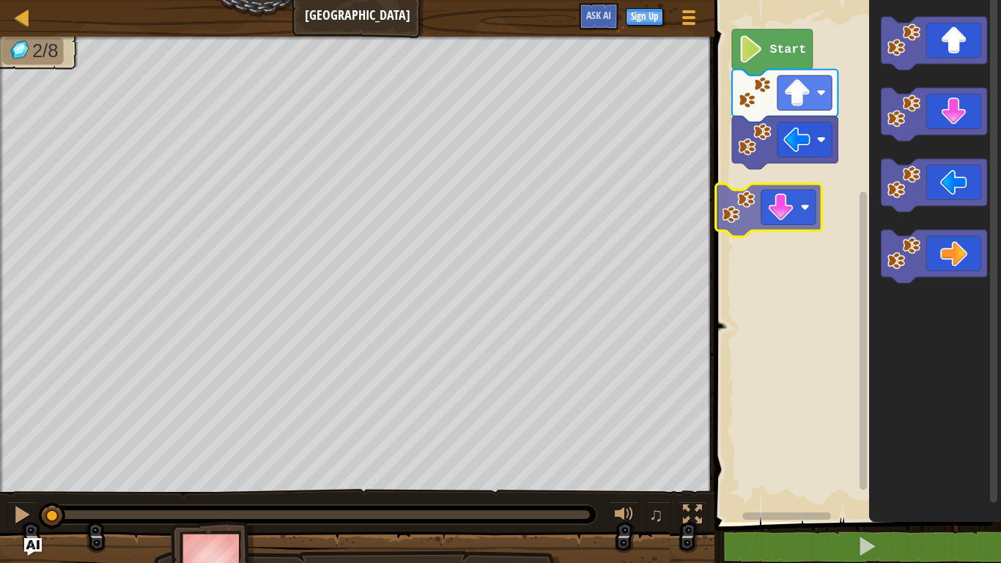
click at [797, 188] on div "Start" at bounding box center [855, 257] width 291 height 529
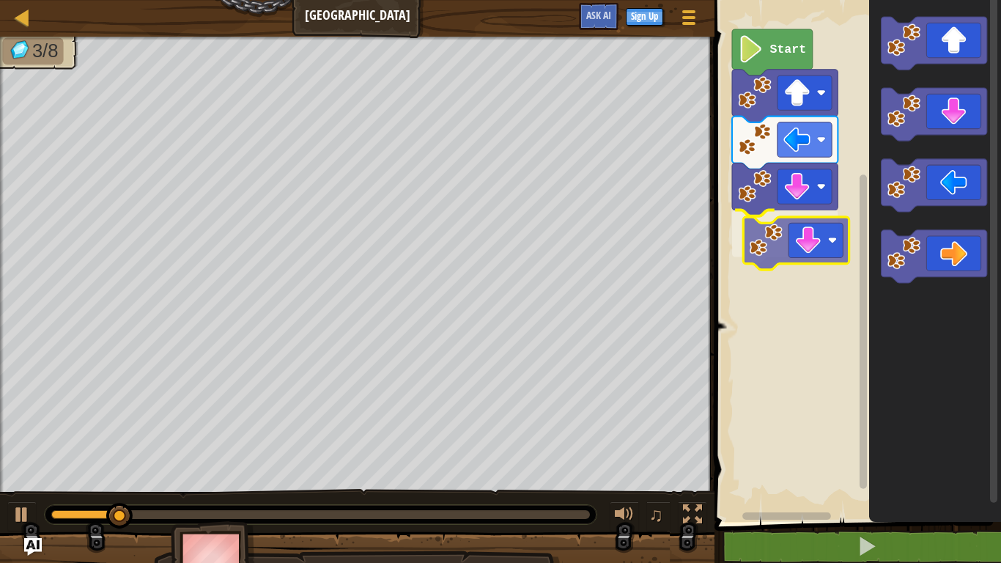
click at [797, 229] on div "Start" at bounding box center [855, 257] width 291 height 529
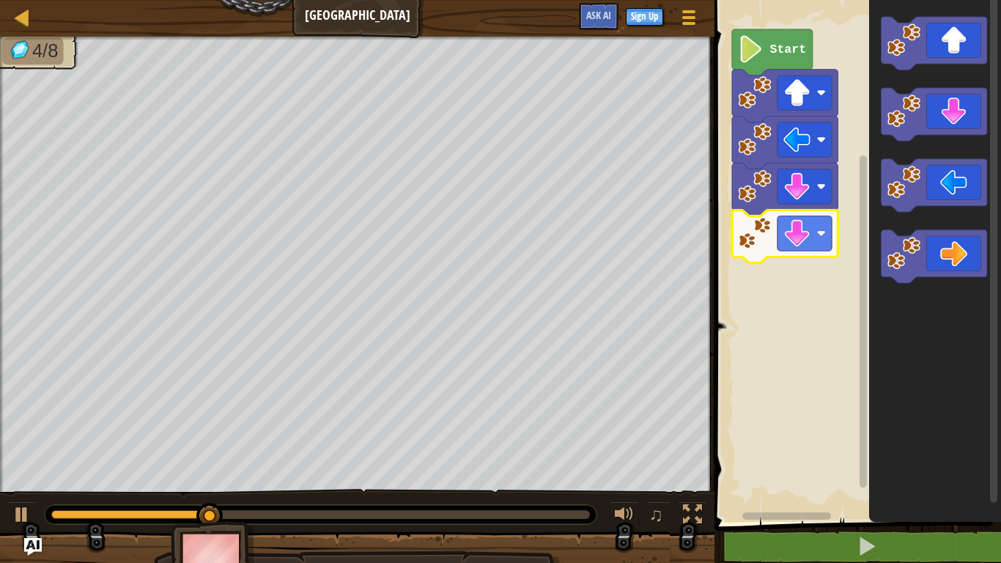
drag, startPoint x: 179, startPoint y: 521, endPoint x: 94, endPoint y: 513, distance: 85.4
click at [94, 438] on div "4/8 ♫ Duck" at bounding box center [500, 314] width 1001 height 555
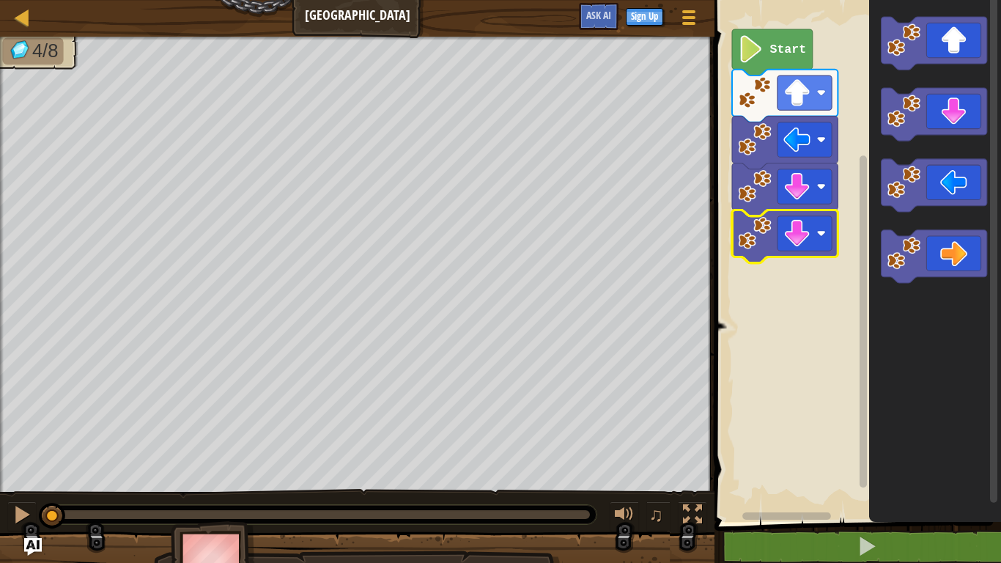
drag, startPoint x: 267, startPoint y: 511, endPoint x: 38, endPoint y: 489, distance: 229.7
click at [38, 438] on div "♫" at bounding box center [357, 511] width 714 height 44
click at [24, 438] on div at bounding box center [21, 514] width 19 height 19
drag, startPoint x: 97, startPoint y: 513, endPoint x: 26, endPoint y: 512, distance: 71.8
click at [26, 438] on div "♫" at bounding box center [357, 511] width 714 height 44
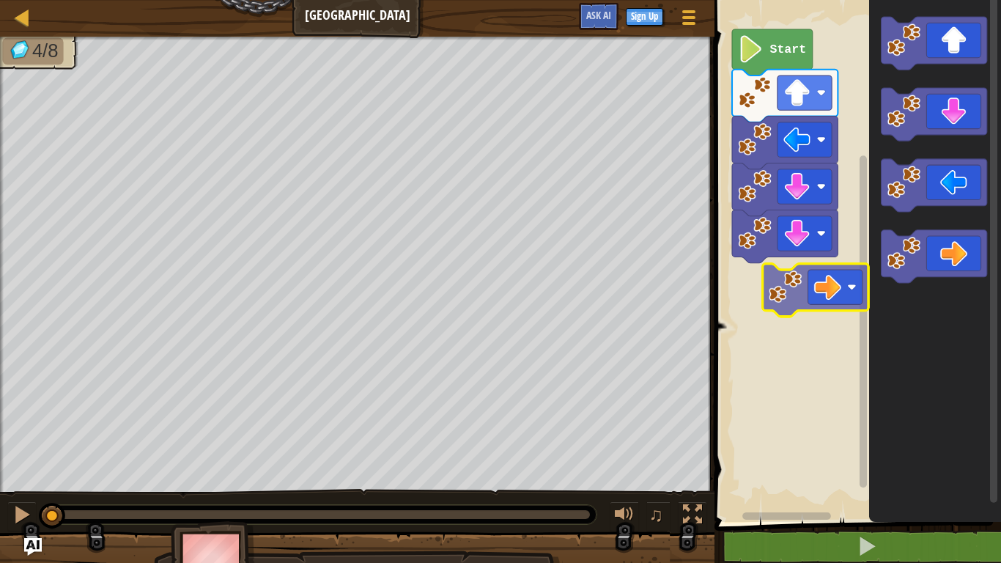
click at [807, 283] on div "Start" at bounding box center [855, 257] width 291 height 529
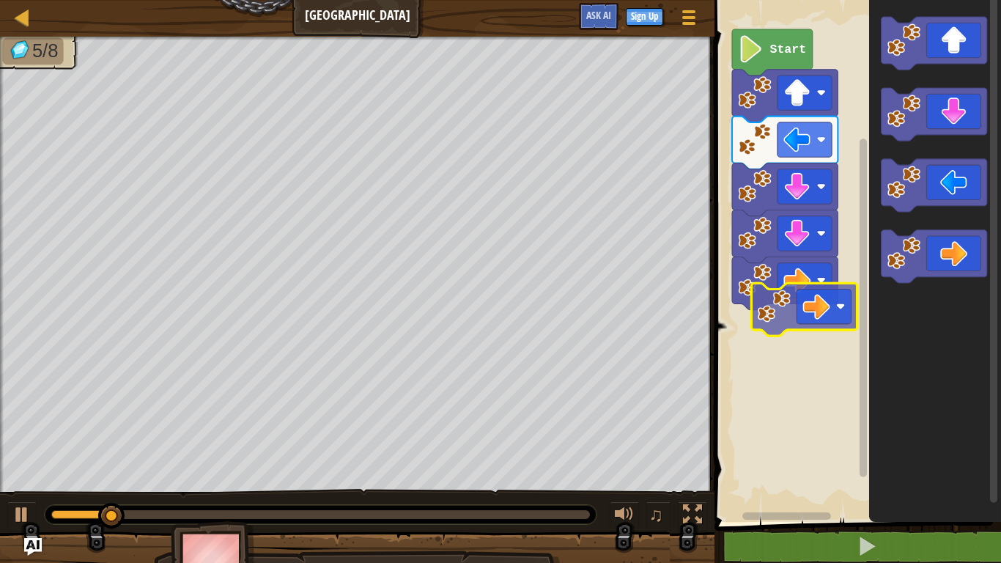
click at [810, 301] on div "Start" at bounding box center [855, 257] width 291 height 529
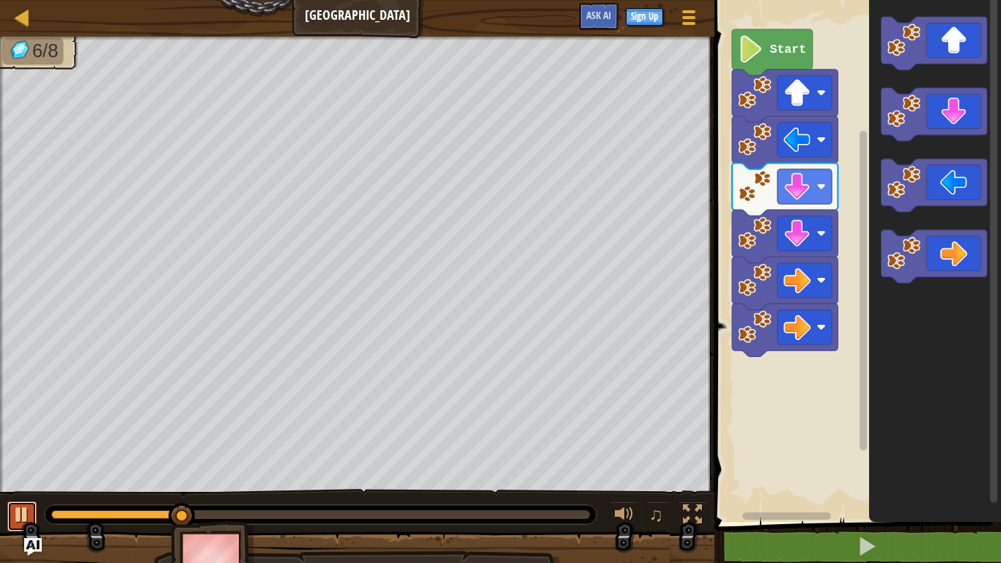
click at [15, 438] on div at bounding box center [21, 514] width 19 height 19
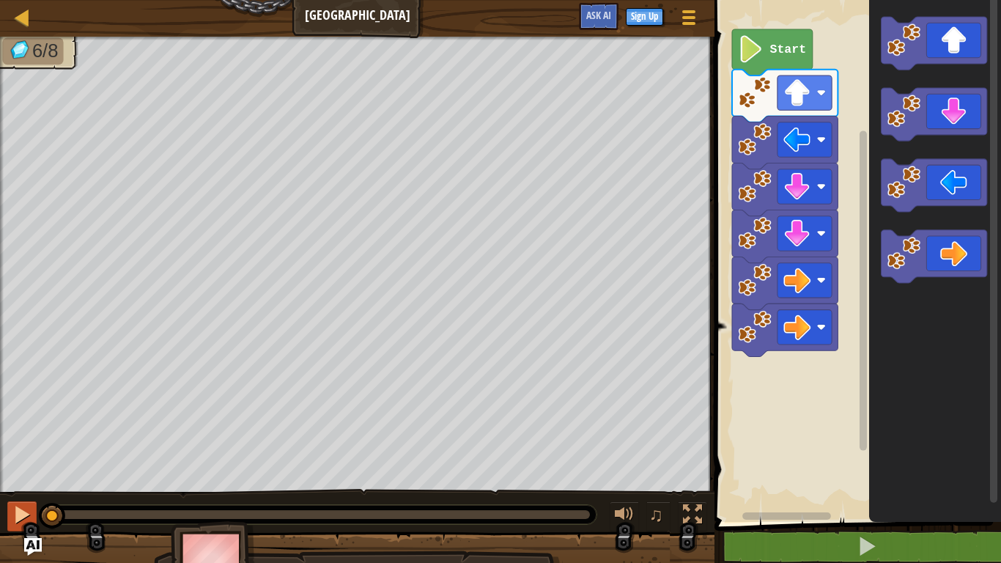
drag, startPoint x: 187, startPoint y: 519, endPoint x: 27, endPoint y: 523, distance: 159.8
click at [27, 438] on div "♫" at bounding box center [357, 511] width 714 height 44
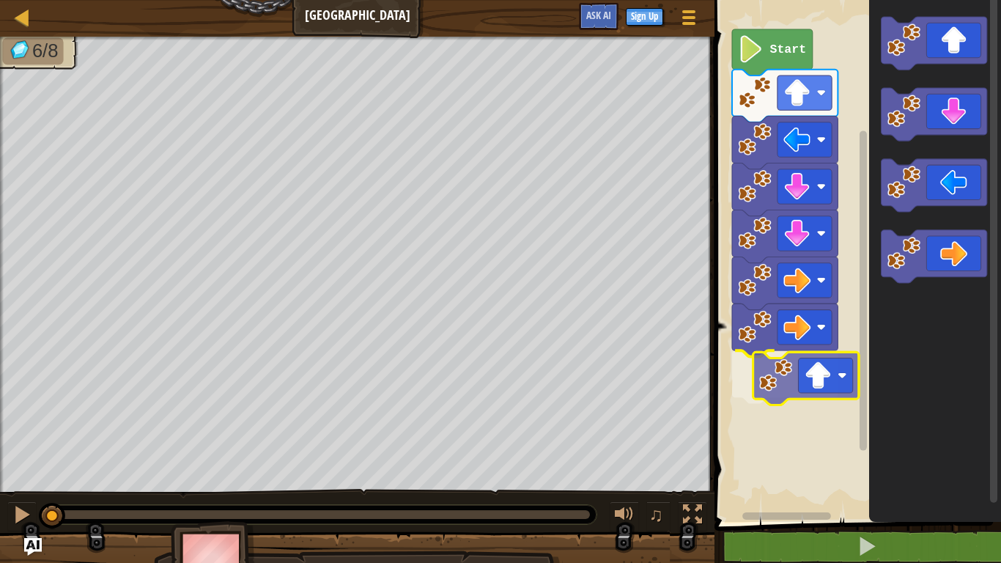
click at [832, 386] on div "Start" at bounding box center [855, 257] width 291 height 529
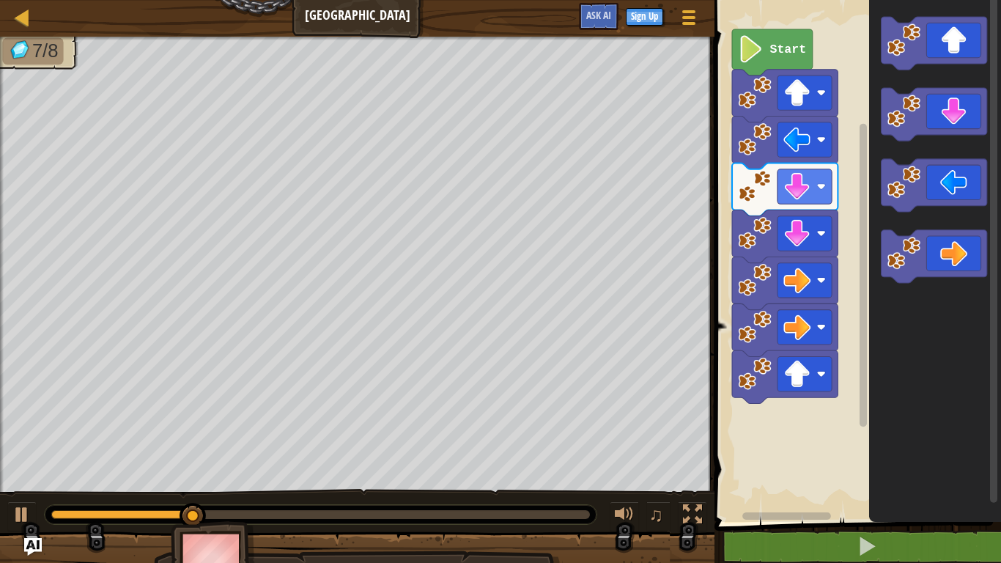
click at [895, 320] on icon "Blockly Workspace" at bounding box center [935, 257] width 132 height 529
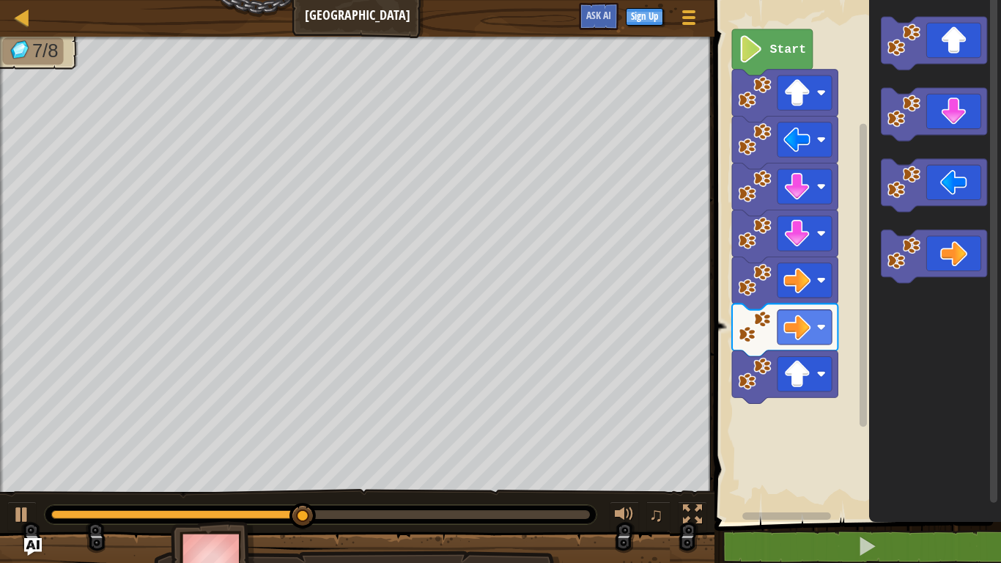
click at [927, 286] on icon "Blockly Workspace" at bounding box center [935, 257] width 132 height 529
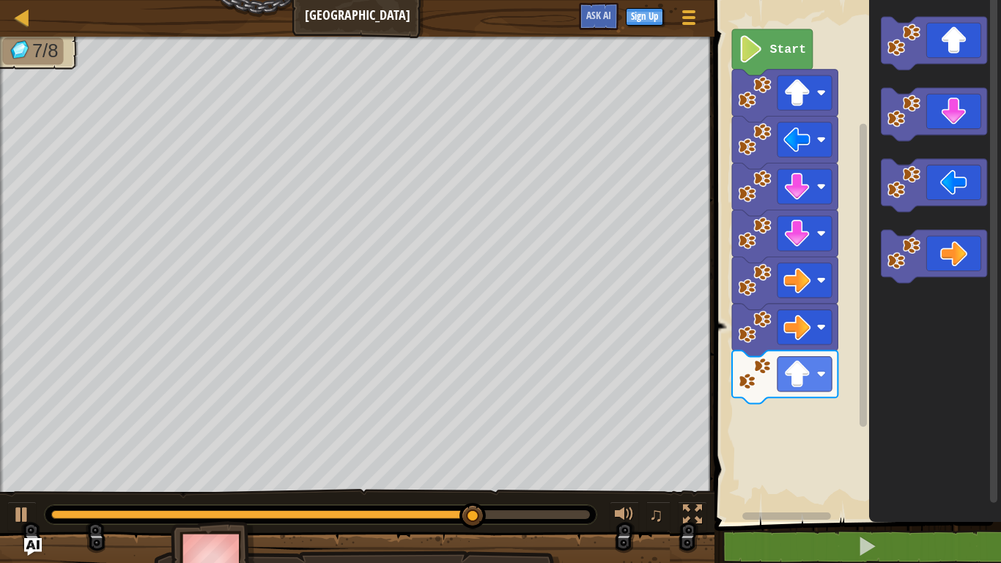
drag, startPoint x: 439, startPoint y: 520, endPoint x: 380, endPoint y: 525, distance: 59.6
click at [380, 438] on div "♫" at bounding box center [357, 511] width 714 height 44
click at [19, 438] on div at bounding box center [21, 514] width 19 height 19
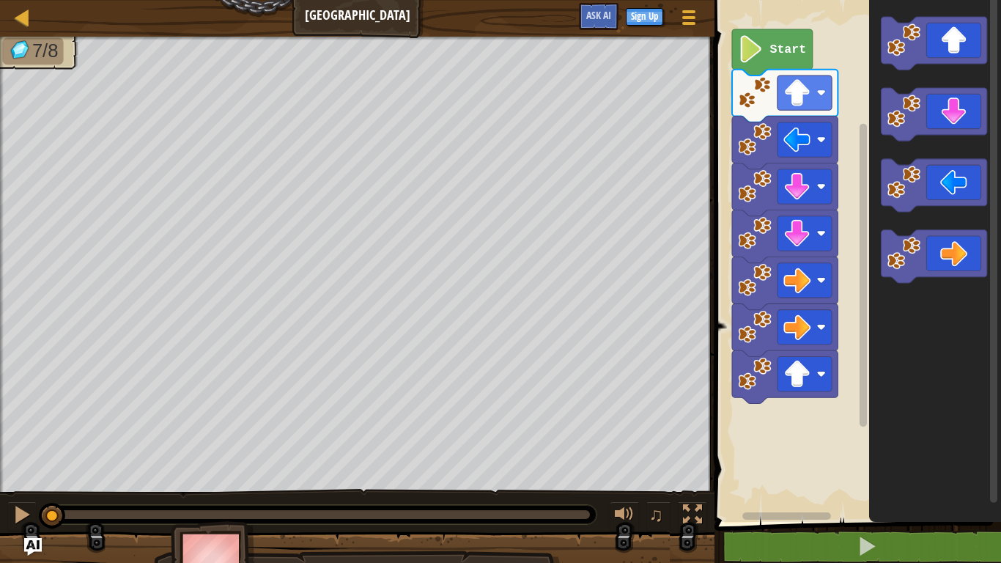
drag, startPoint x: 578, startPoint y: 512, endPoint x: 0, endPoint y: 496, distance: 578.3
click at [0, 438] on div "♫" at bounding box center [357, 511] width 714 height 44
click at [920, 245] on g "Blockly Workspace" at bounding box center [934, 150] width 106 height 266
click at [792, 416] on div "Start" at bounding box center [855, 257] width 291 height 529
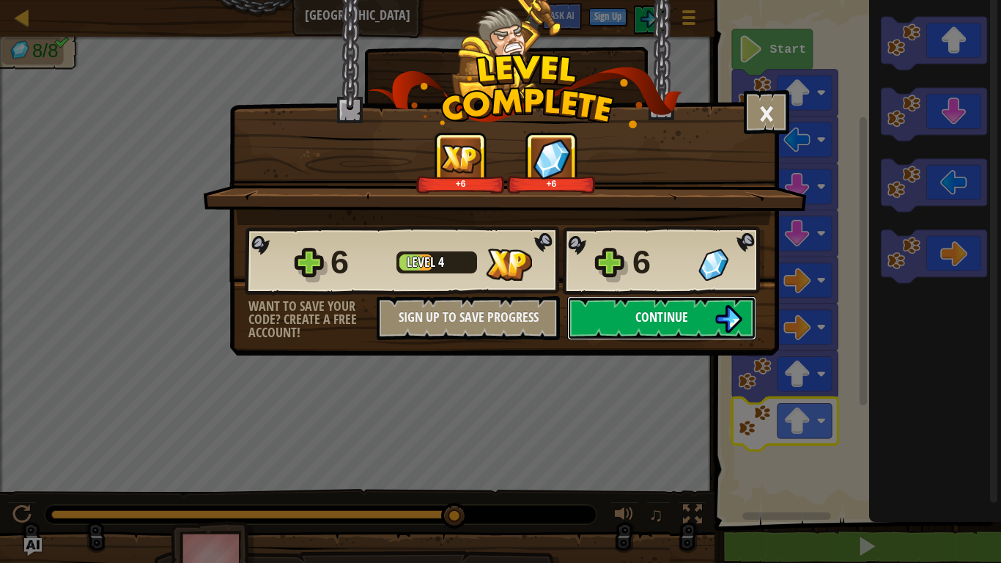
click at [725, 327] on img at bounding box center [728, 319] width 28 height 28
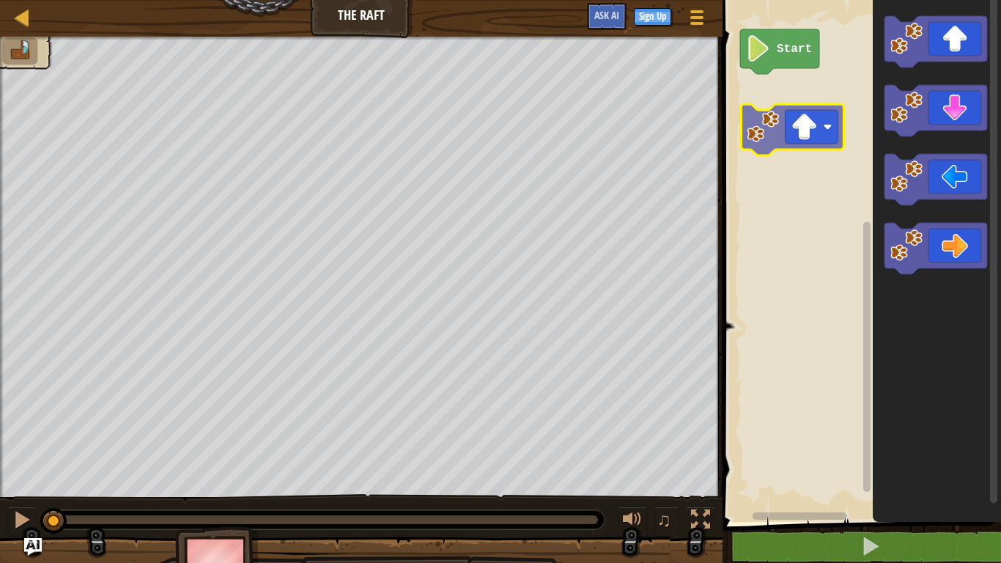
click at [824, 123] on div "Start" at bounding box center [859, 257] width 283 height 529
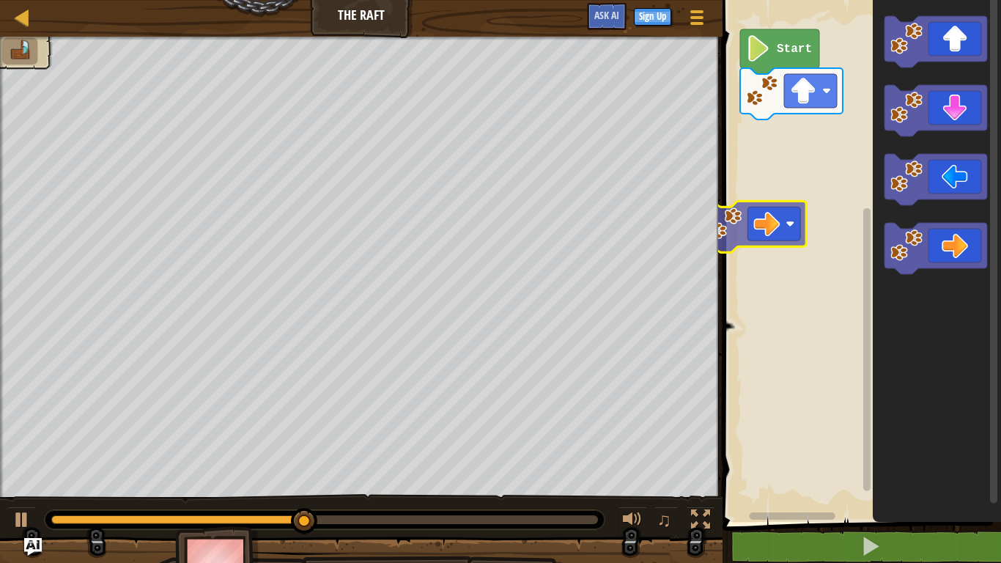
click at [765, 201] on div "Start" at bounding box center [859, 257] width 283 height 529
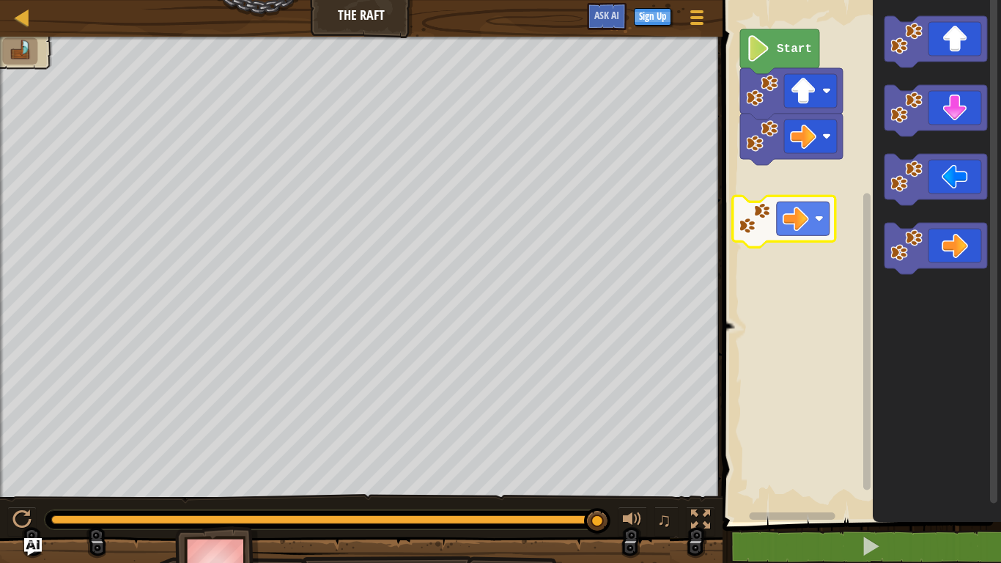
click at [755, 189] on div "Start" at bounding box center [859, 257] width 283 height 529
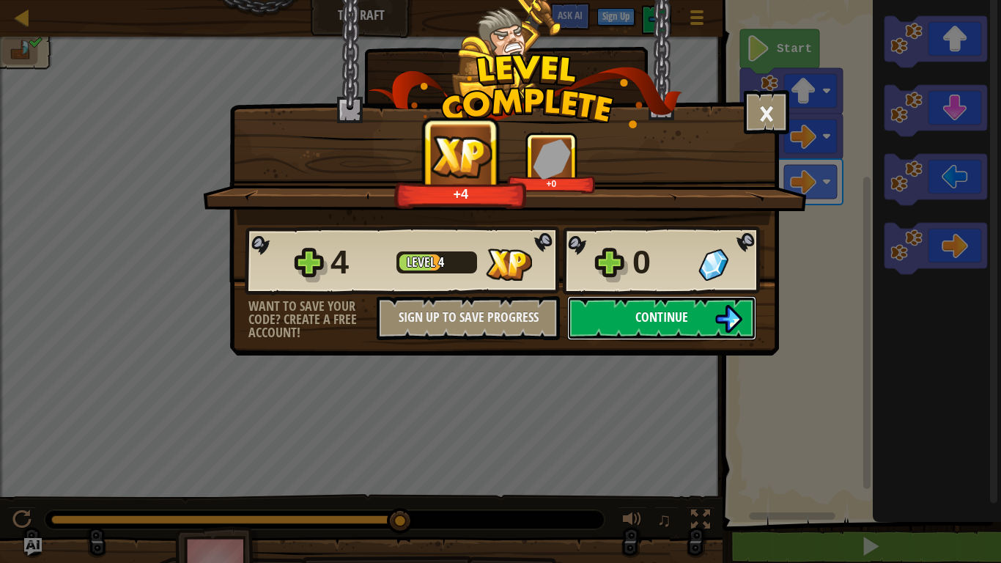
click at [643, 320] on span "Continue" at bounding box center [661, 317] width 53 height 18
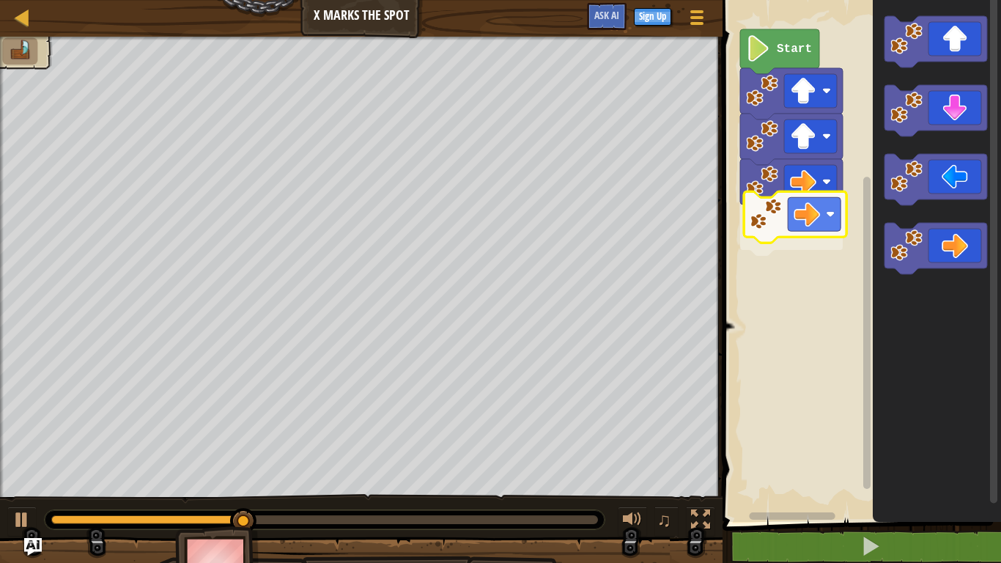
click at [799, 219] on div "Start" at bounding box center [859, 257] width 283 height 529
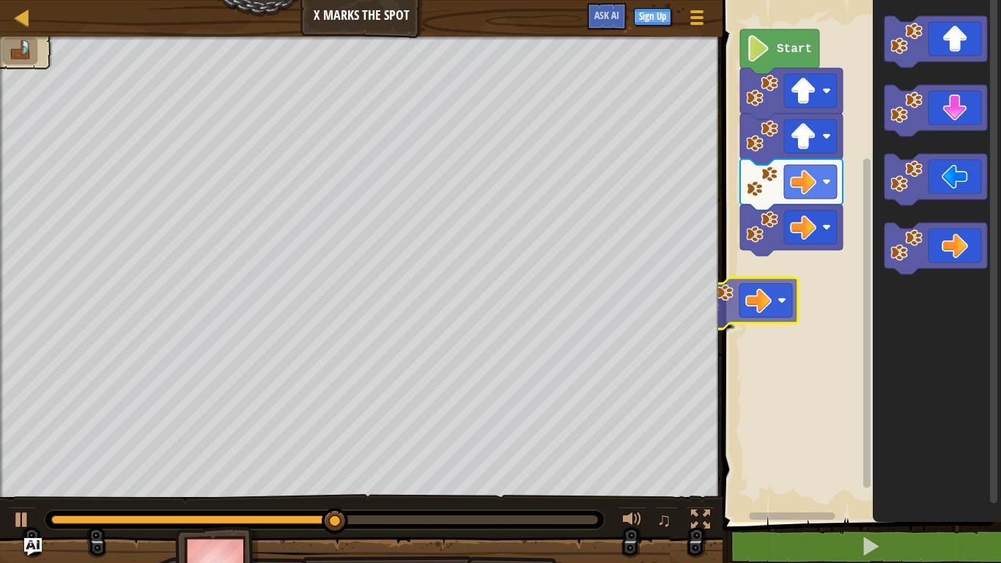
click at [759, 303] on div "Start" at bounding box center [859, 257] width 283 height 529
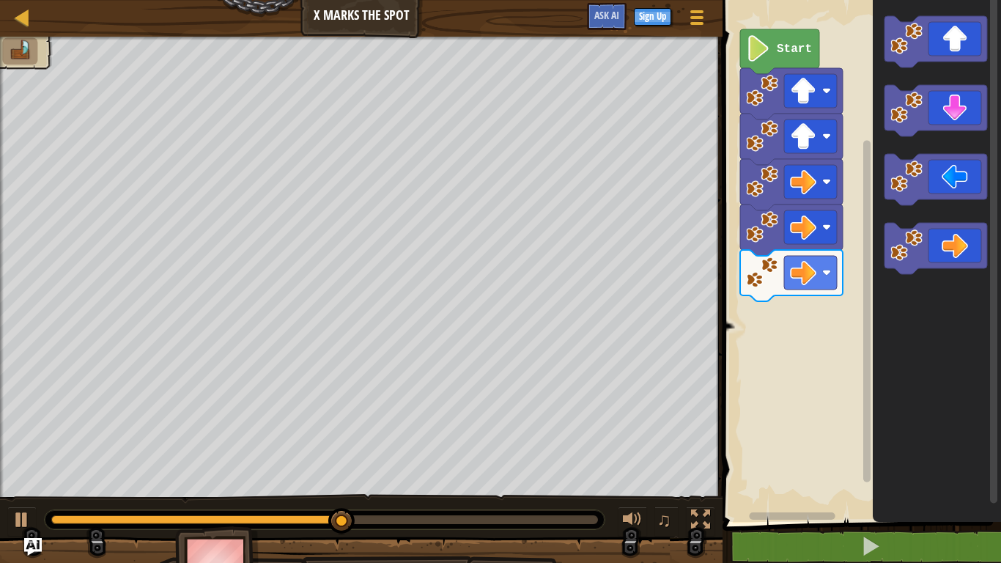
click at [867, 304] on div "Start" at bounding box center [859, 257] width 283 height 529
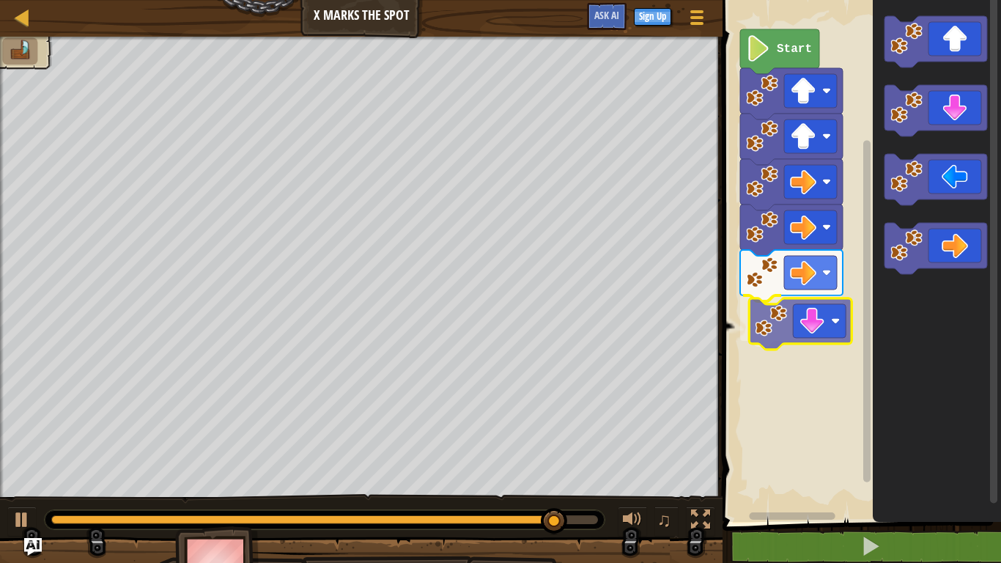
click at [791, 309] on div "Start" at bounding box center [859, 257] width 283 height 529
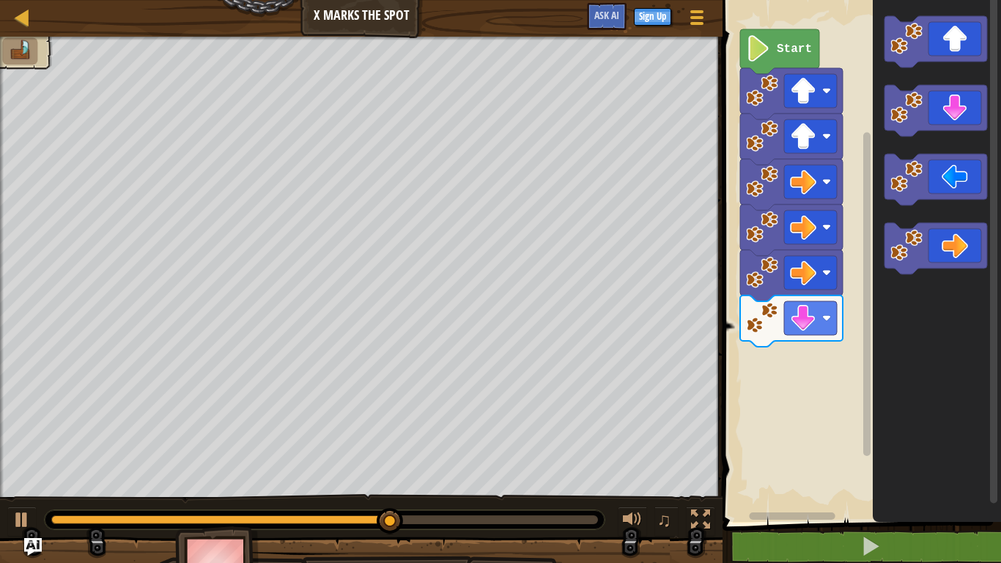
click at [848, 408] on div "Start" at bounding box center [859, 257] width 283 height 529
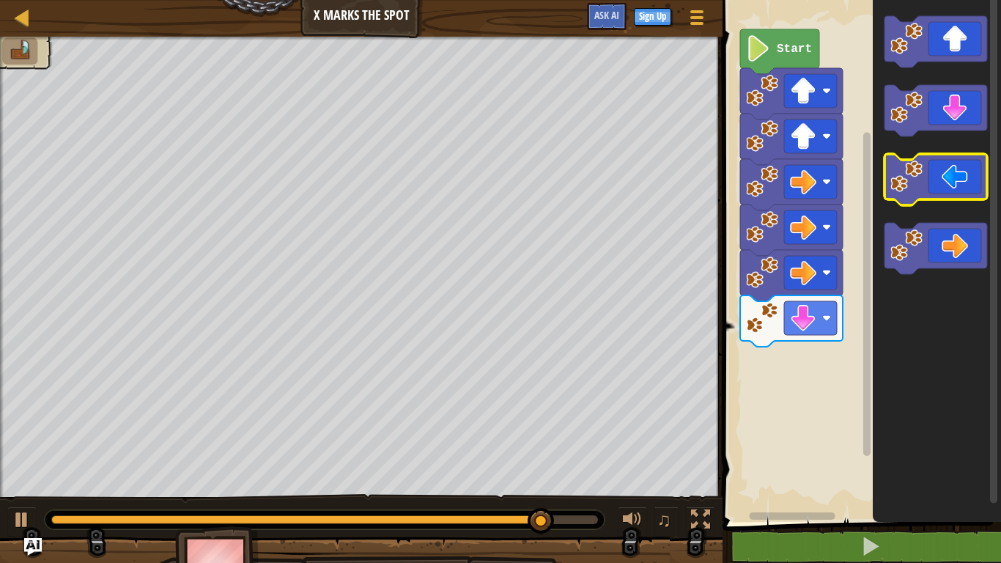
click at [911, 180] on g "Blockly Workspace" at bounding box center [935, 145] width 103 height 258
click at [928, 191] on g "Blockly Workspace" at bounding box center [935, 145] width 103 height 258
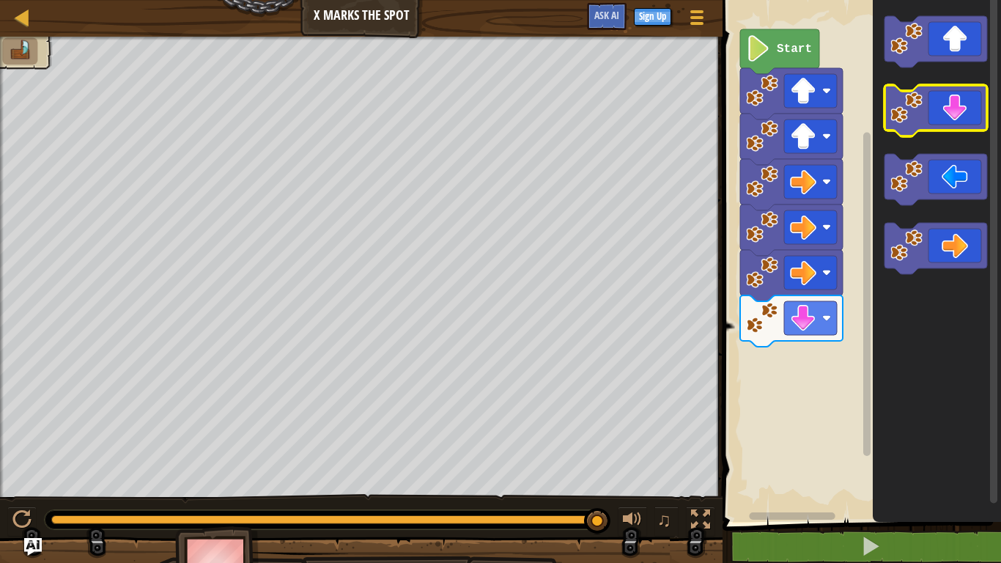
click at [941, 116] on icon "Blockly Workspace" at bounding box center [935, 110] width 103 height 51
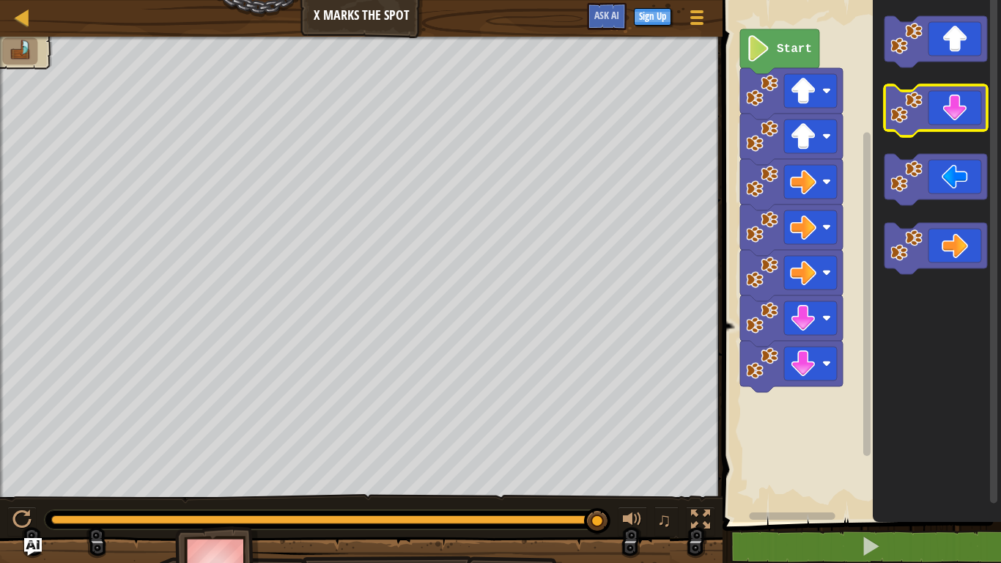
click at [941, 116] on icon "Blockly Workspace" at bounding box center [935, 110] width 103 height 51
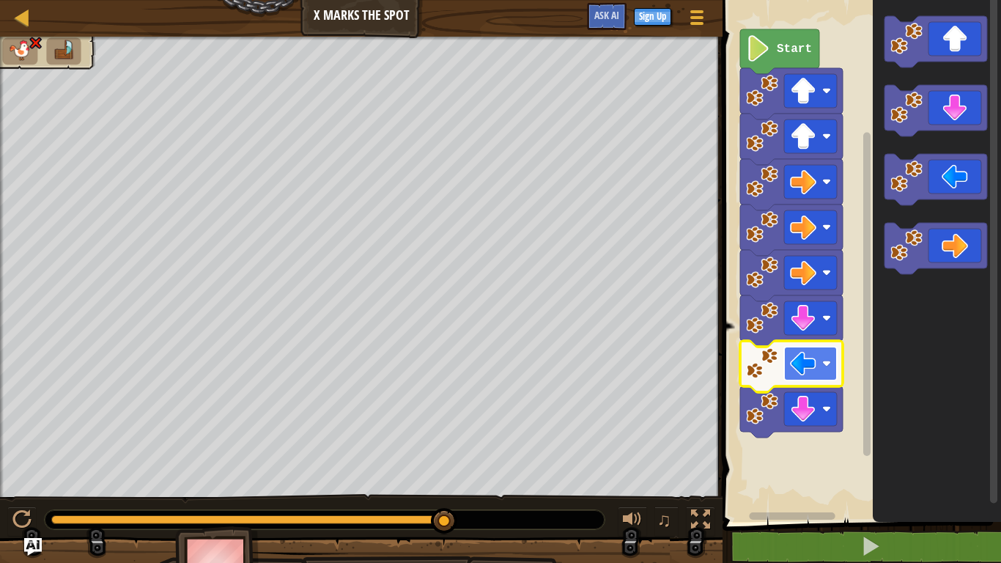
click at [800, 358] on image "Blockly Workspace" at bounding box center [803, 363] width 26 height 26
click at [777, 393] on image "Blockly Workspace" at bounding box center [762, 409] width 32 height 32
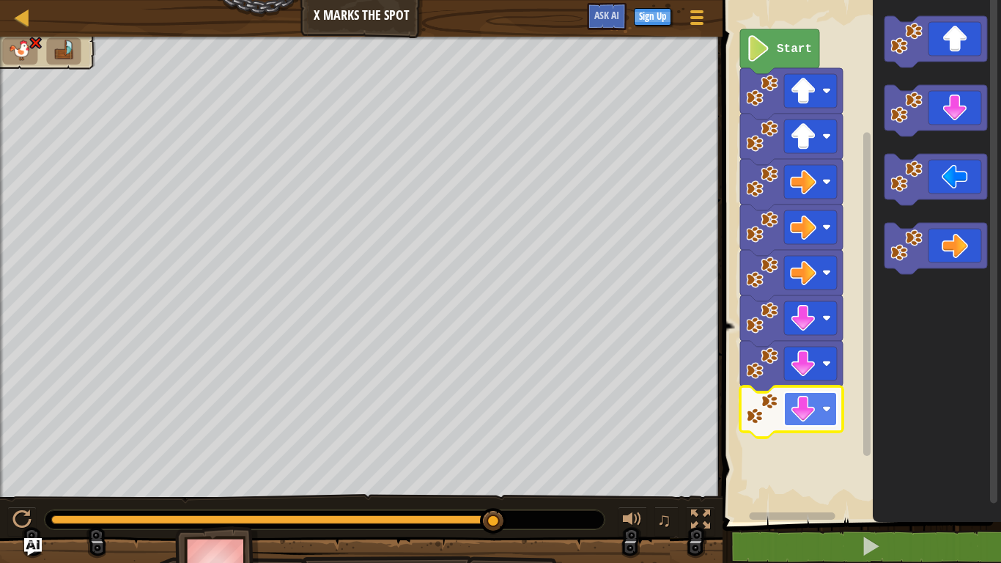
click at [815, 416] on image "Blockly Workspace" at bounding box center [803, 409] width 26 height 26
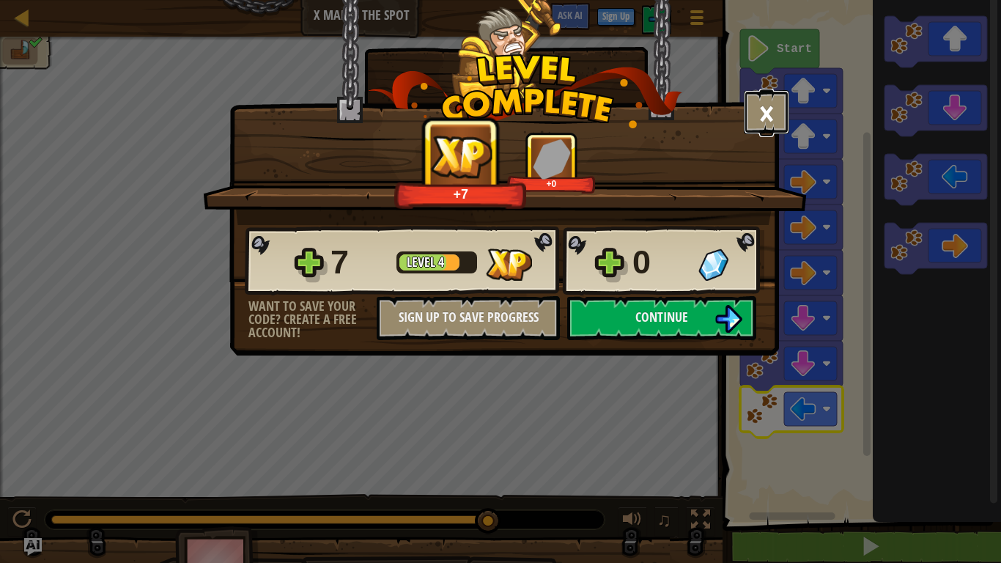
click at [763, 110] on button "×" at bounding box center [766, 112] width 45 height 44
